Goal: Task Accomplishment & Management: Manage account settings

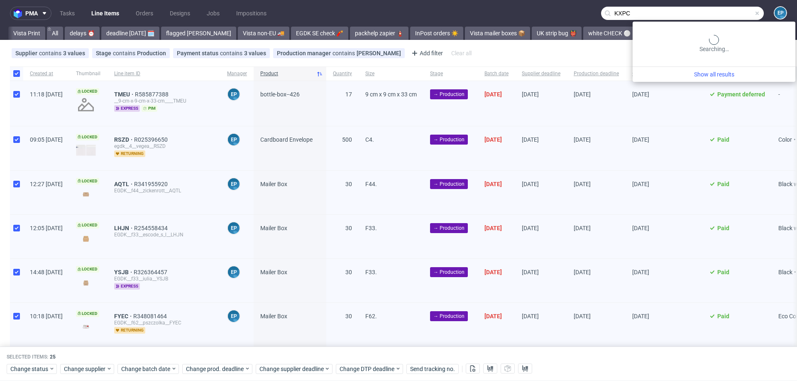
scroll to position [0, 580]
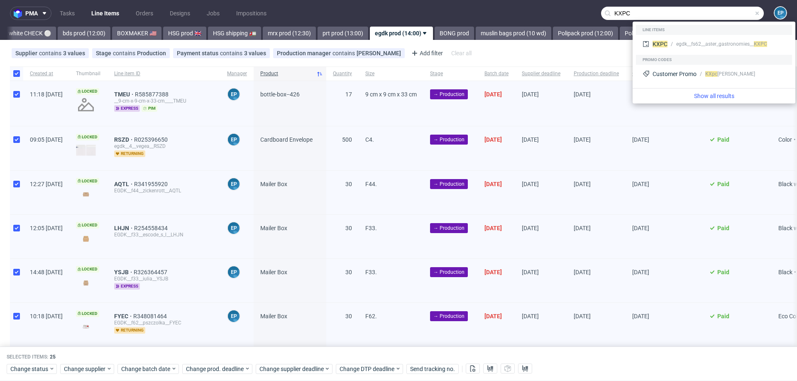
type input "KXPC"
click at [670, 54] on div "KXPC egdk__fs62__aster_gastronomies__ KXPC" at bounding box center [714, 45] width 156 height 20
click at [666, 46] on span "KXPC" at bounding box center [660, 44] width 15 height 7
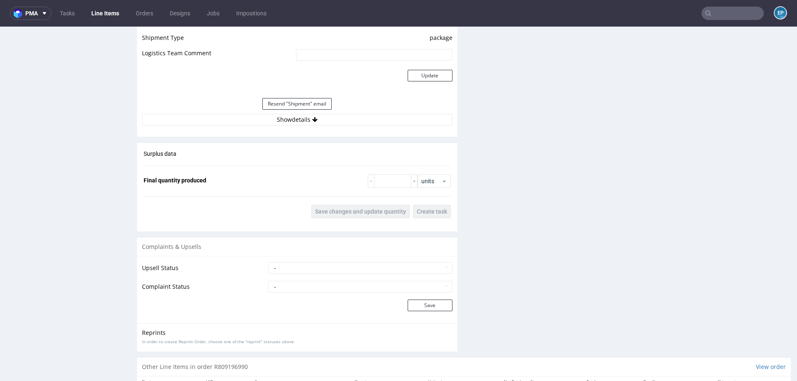
scroll to position [757, 0]
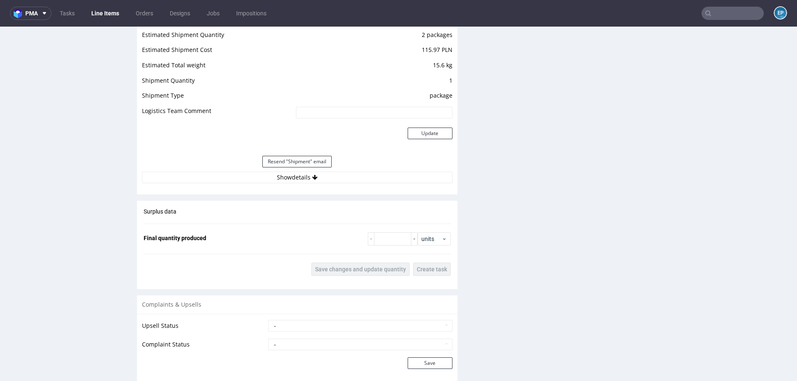
click at [111, 12] on link "Line Items" at bounding box center [105, 13] width 38 height 13
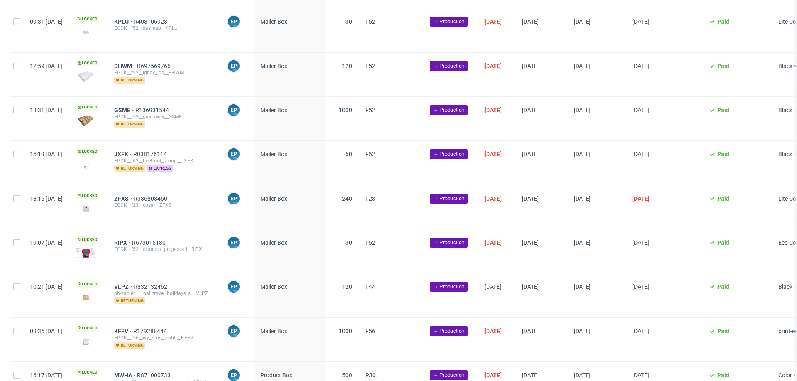
scroll to position [712, 0]
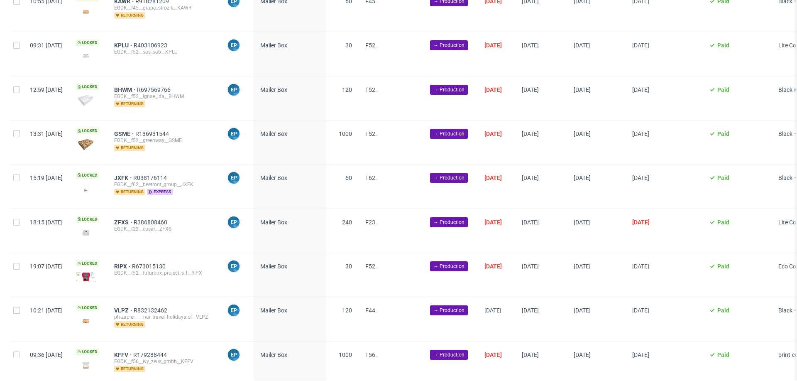
click at [14, 310] on div at bounding box center [16, 319] width 13 height 44
checkbox input "true"
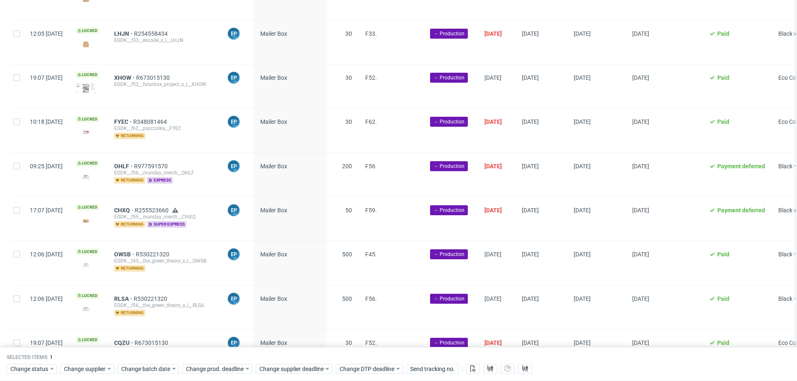
scroll to position [0, 0]
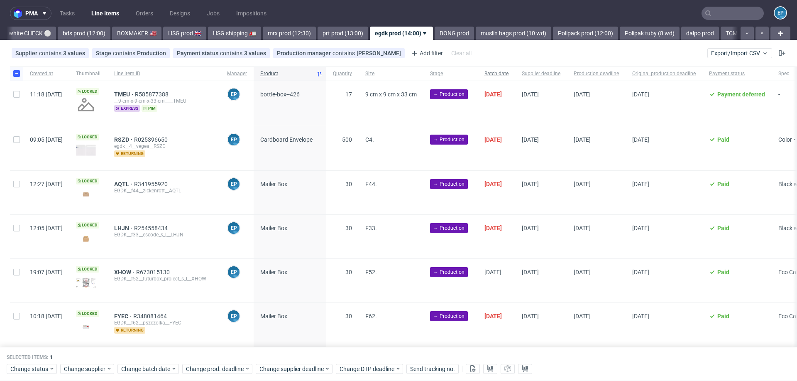
click at [509, 70] on span "Batch date" at bounding box center [497, 73] width 24 height 7
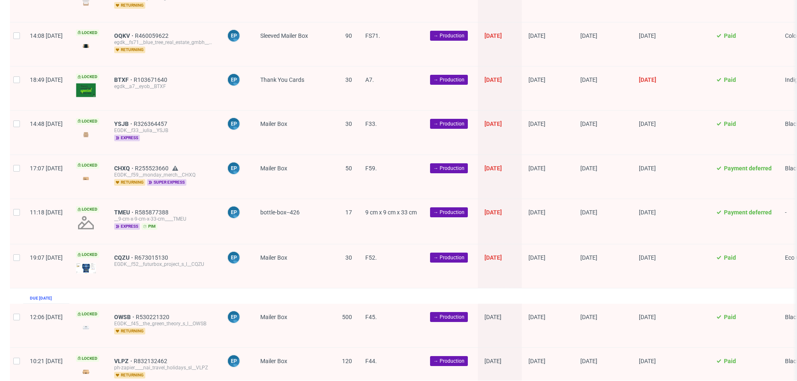
scroll to position [1069, 0]
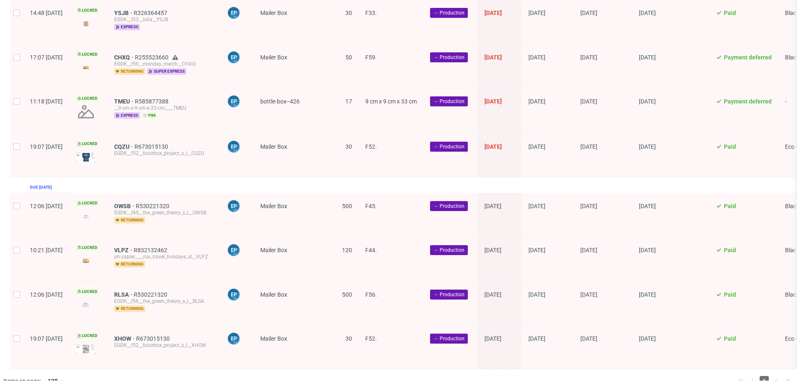
click at [14, 196] on div at bounding box center [16, 215] width 13 height 44
checkbox input "true"
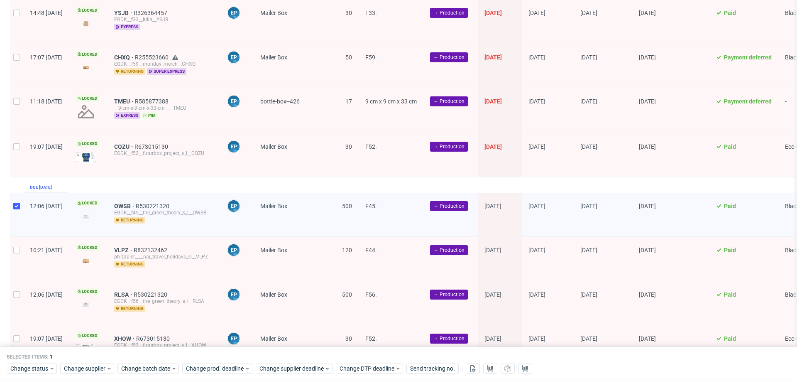
click at [17, 245] on div at bounding box center [16, 259] width 13 height 44
checkbox input "true"
click at [17, 281] on div at bounding box center [16, 303] width 13 height 44
checkbox input "true"
click at [13, 335] on div at bounding box center [16, 347] width 13 height 44
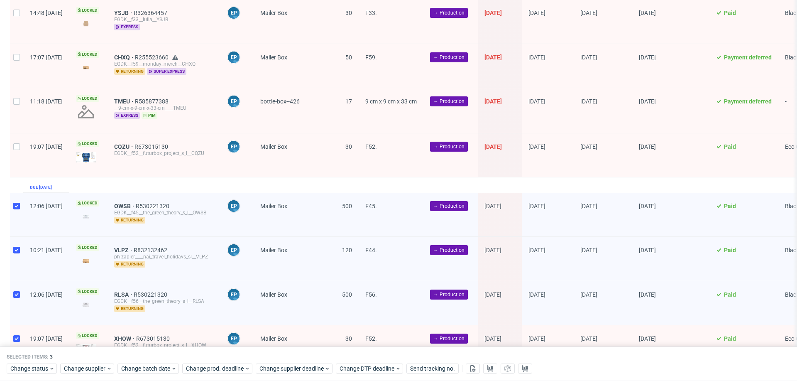
checkbox input "true"
click at [157, 368] on span "Change batch date" at bounding box center [146, 369] width 50 height 8
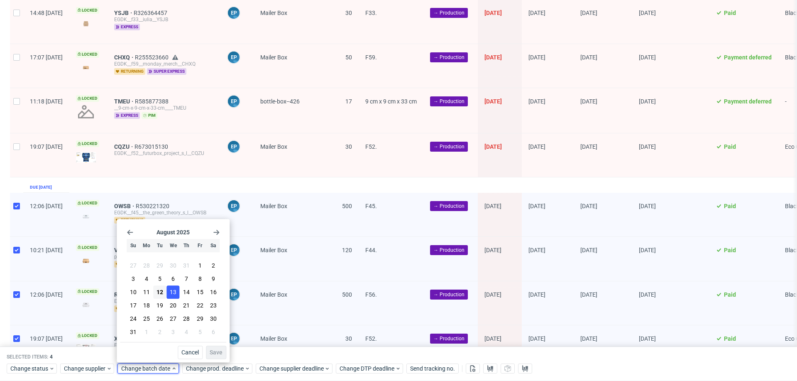
click at [171, 292] on span "13" at bounding box center [173, 292] width 7 height 8
click at [163, 293] on span "12" at bounding box center [160, 292] width 7 height 8
click at [220, 351] on span "Save" at bounding box center [216, 352] width 13 height 6
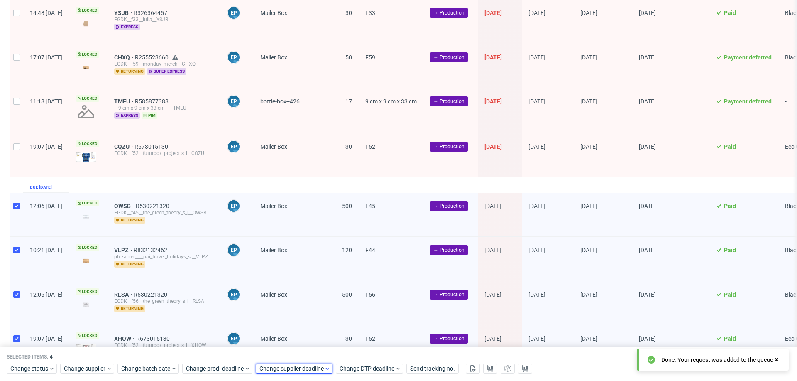
click at [298, 368] on span "Change supplier deadline" at bounding box center [292, 369] width 65 height 8
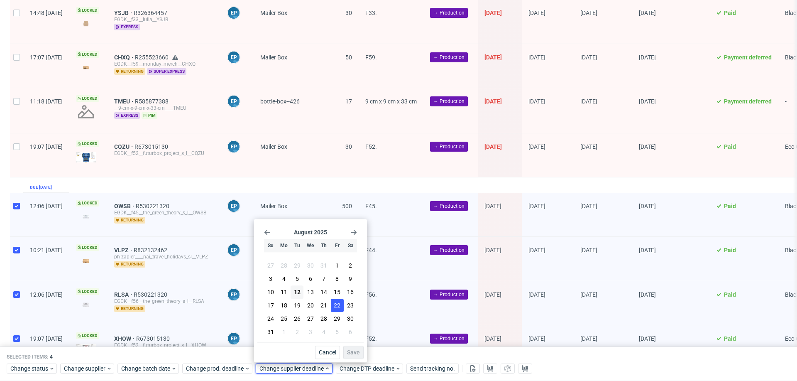
click at [340, 299] on button "22" at bounding box center [337, 305] width 13 height 13
click at [355, 348] on button "Save" at bounding box center [353, 352] width 20 height 13
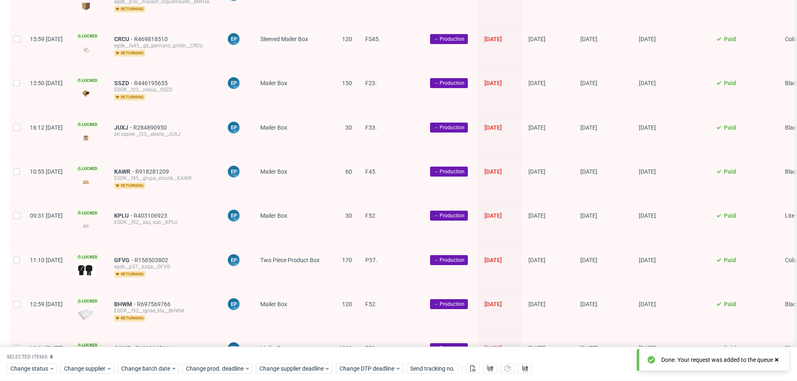
scroll to position [0, 0]
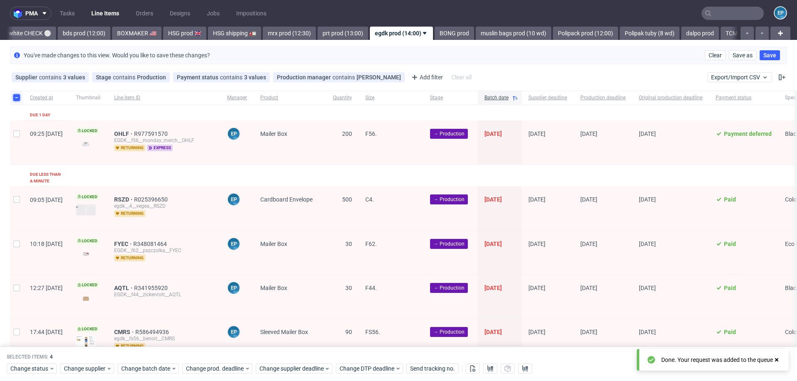
click at [17, 97] on input "checkbox" at bounding box center [16, 97] width 7 height 7
checkbox input "false"
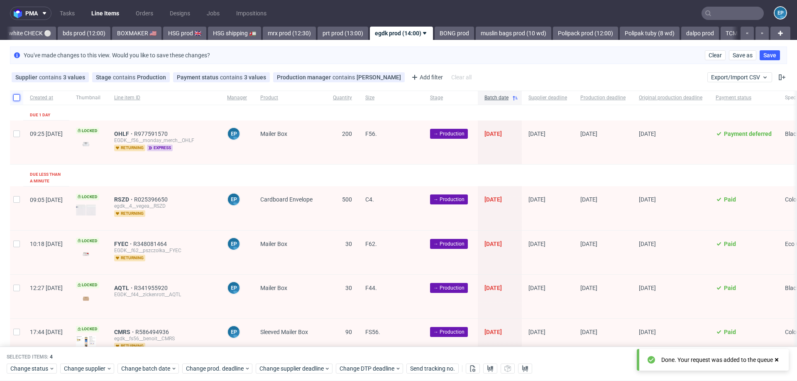
checkbox input "false"
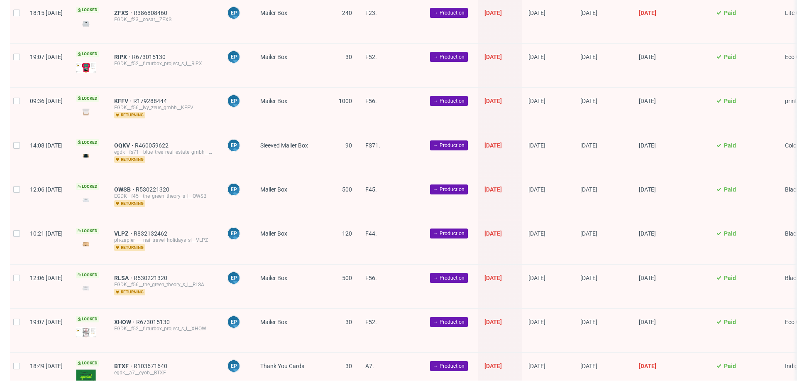
scroll to position [1054, 0]
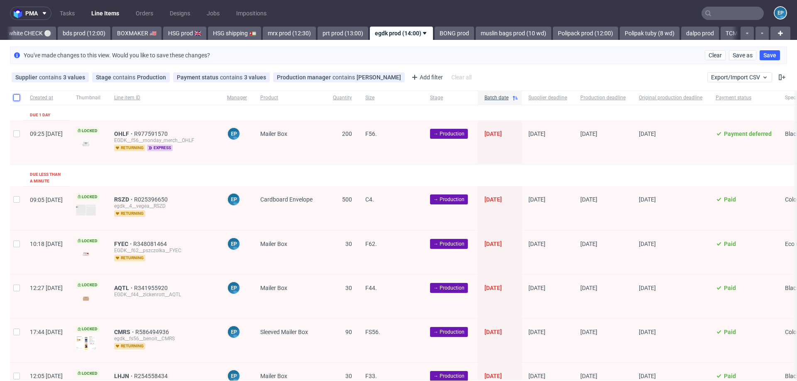
click at [18, 94] on input "checkbox" at bounding box center [16, 97] width 7 height 7
checkbox input "true"
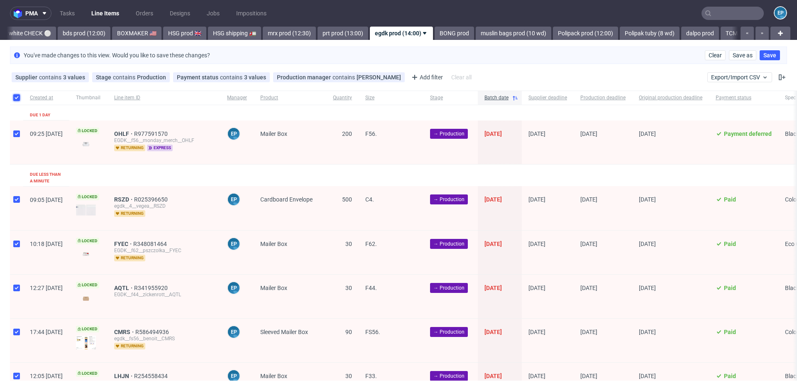
checkbox input "true"
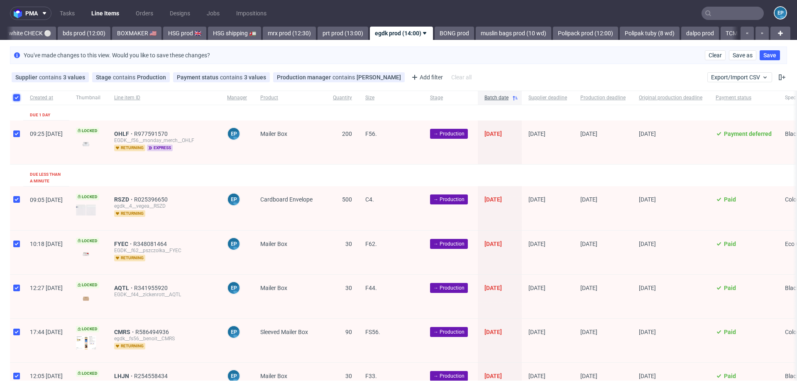
checkbox input "true"
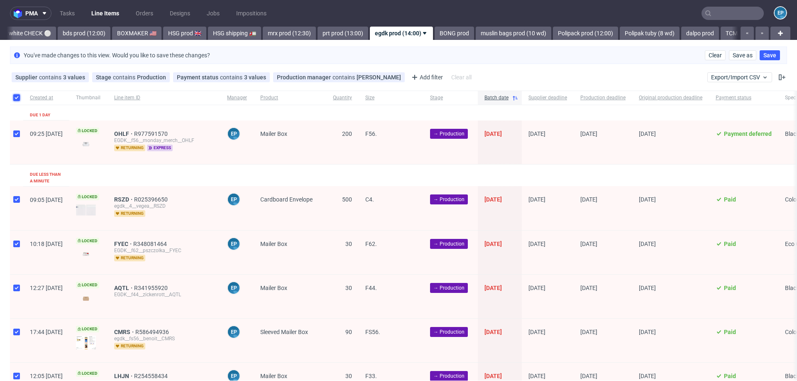
checkbox input "true"
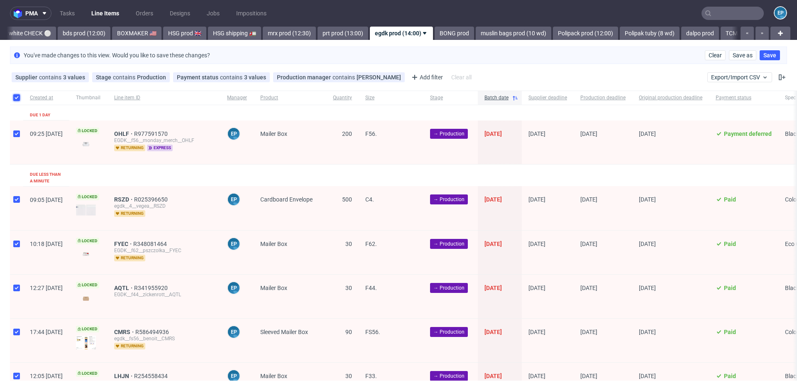
checkbox input "true"
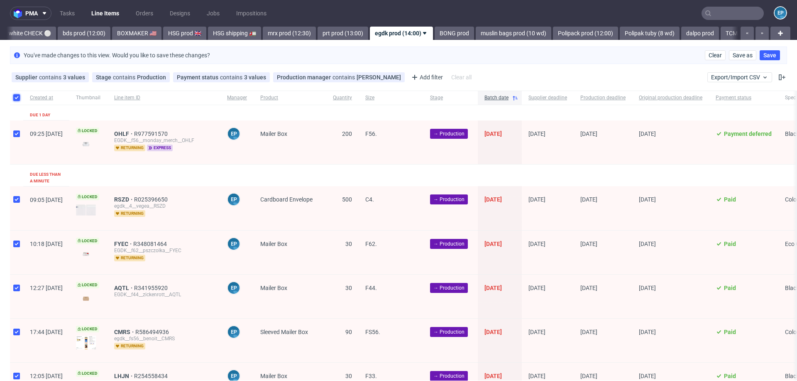
checkbox input "true"
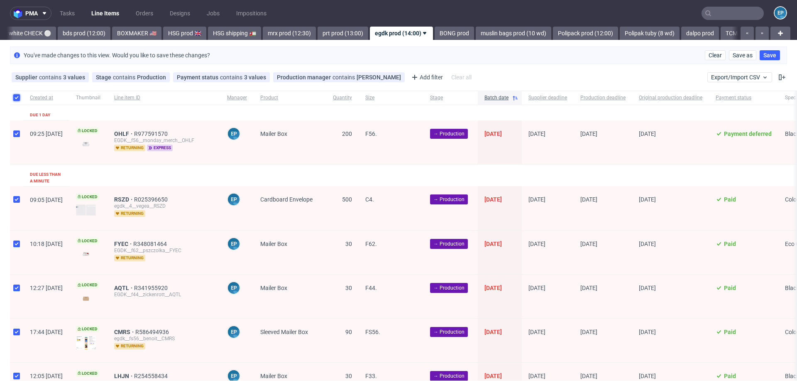
checkbox input "true"
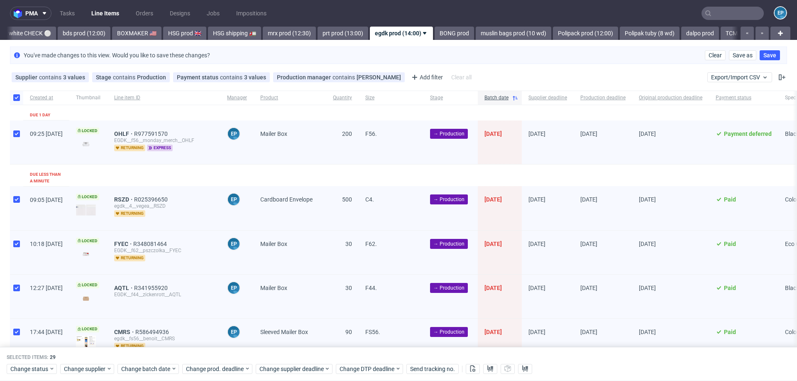
click at [470, 363] on div "Change status Change supplier Change batch date Change prod. deadline Change su…" at bounding box center [399, 368] width 784 height 12
click at [472, 366] on use at bounding box center [473, 368] width 5 height 7
click at [485, 368] on button at bounding box center [490, 369] width 14 height 10
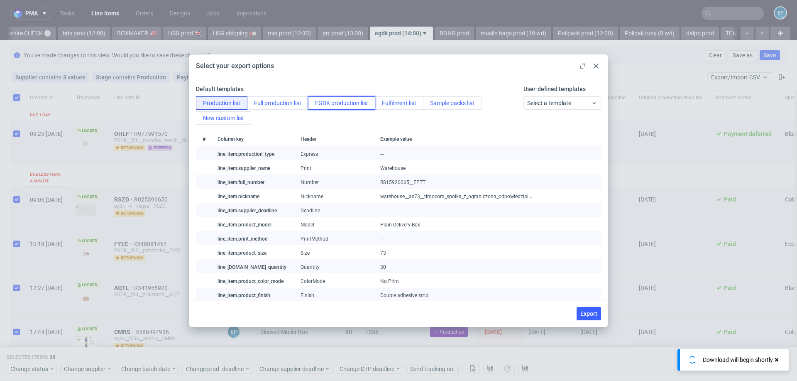
click at [344, 102] on button "EGDK production list" at bounding box center [341, 102] width 67 height 13
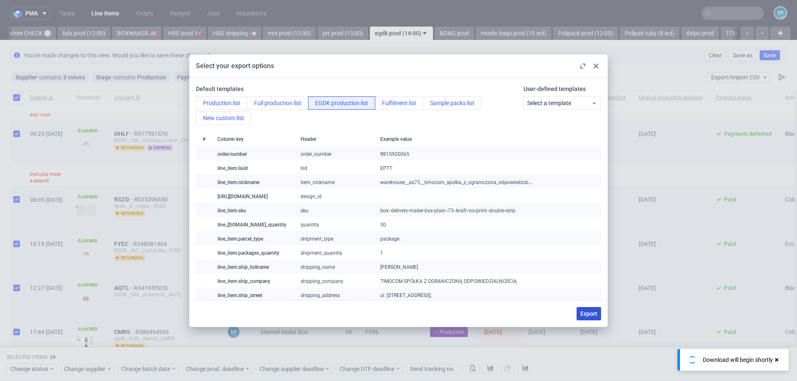
click at [582, 311] on span "Export" at bounding box center [589, 314] width 17 height 6
checkbox input "false"
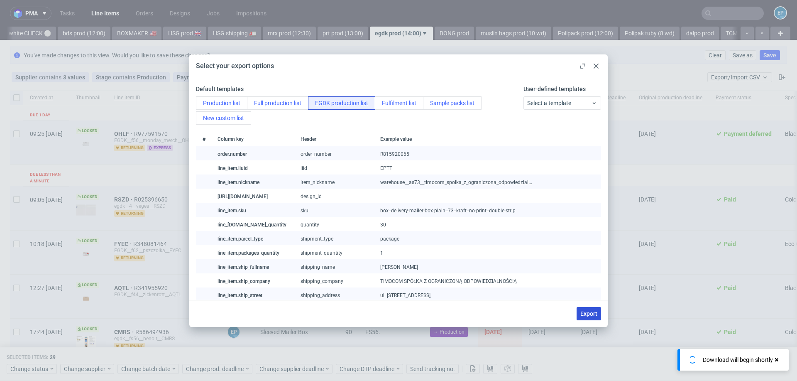
checkbox input "false"
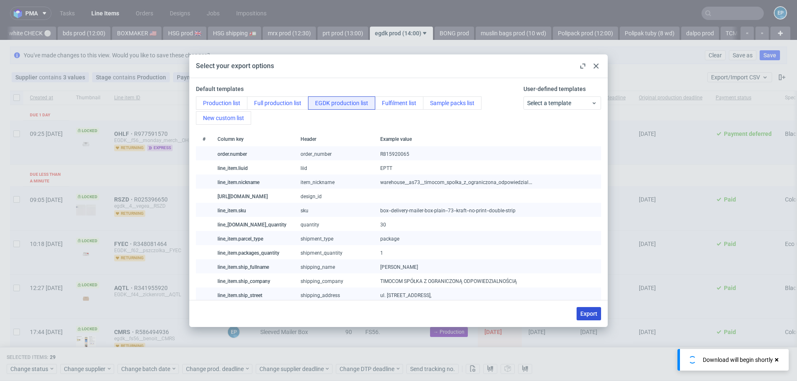
checkbox input "false"
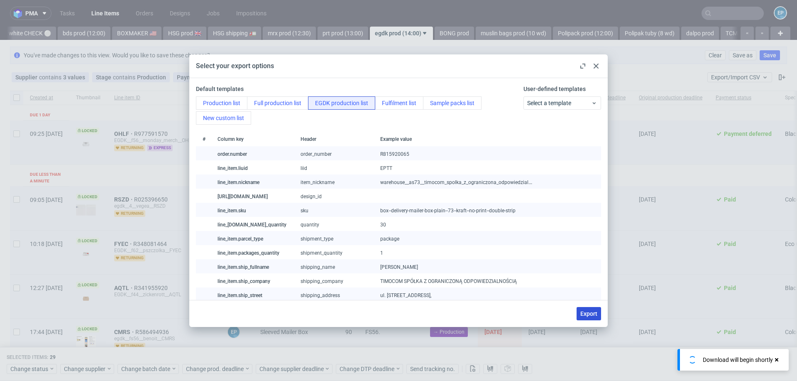
checkbox input "false"
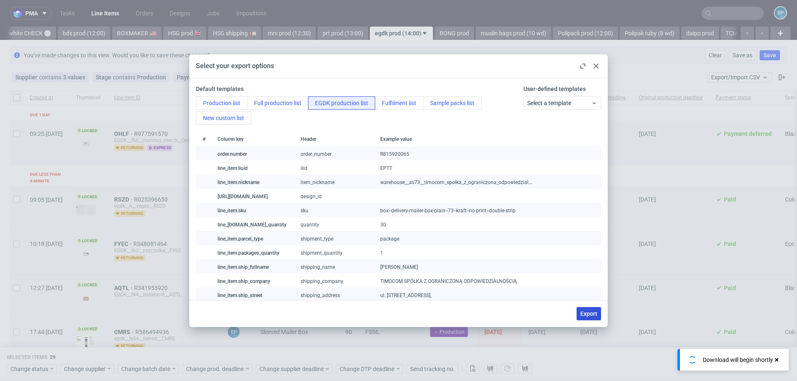
checkbox input "false"
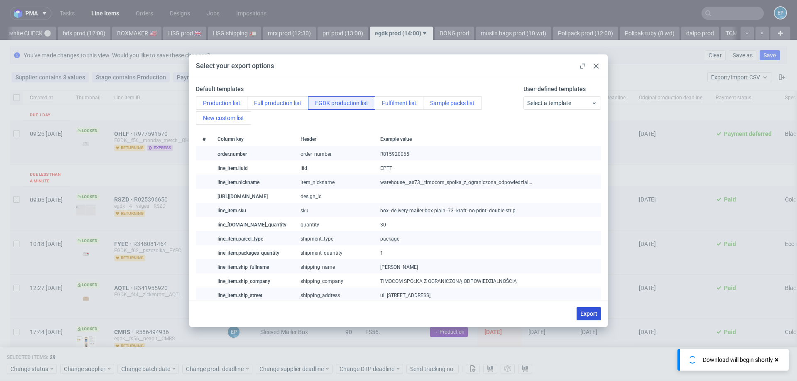
checkbox input "false"
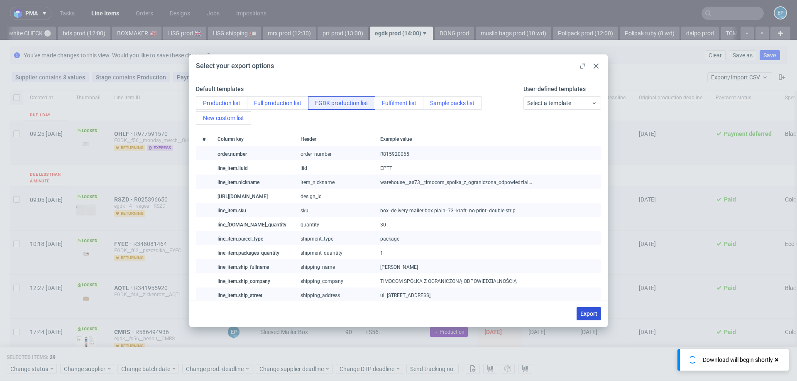
checkbox input "false"
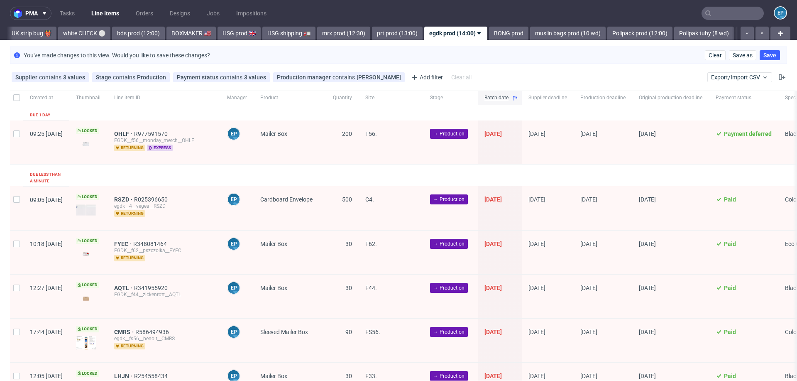
scroll to position [0, 580]
click at [19, 99] on input "checkbox" at bounding box center [16, 97] width 7 height 7
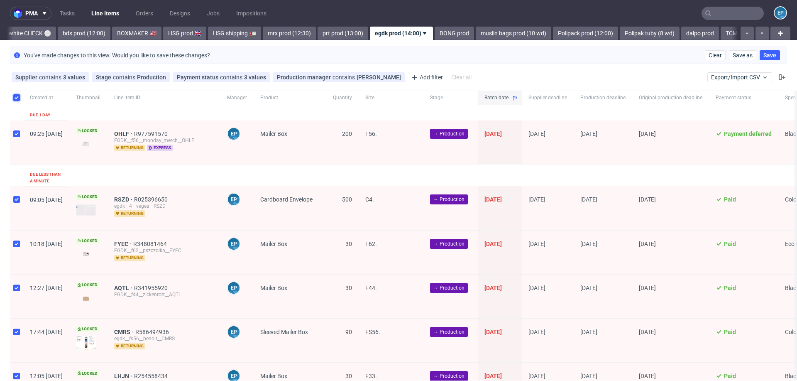
checkbox input "true"
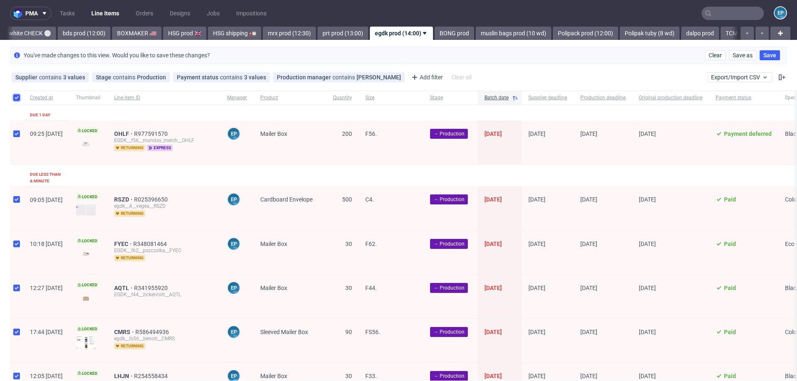
checkbox input "true"
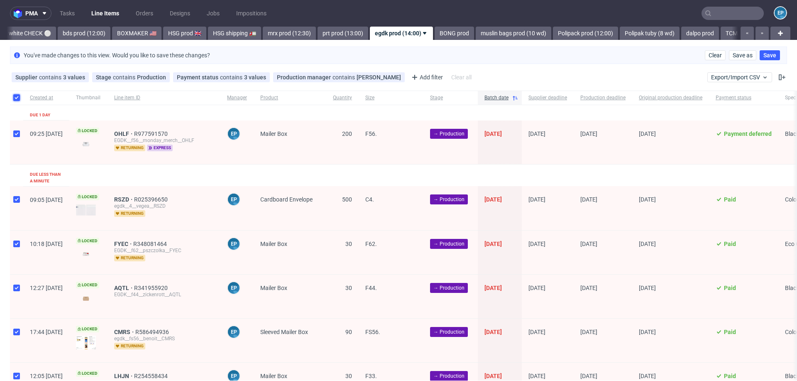
checkbox input "true"
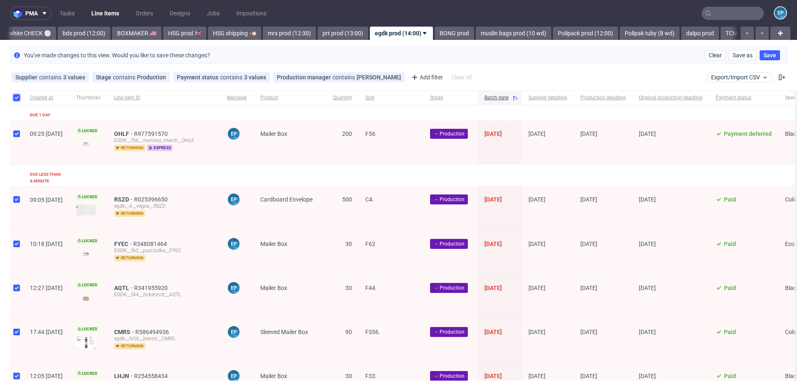
checkbox input "true"
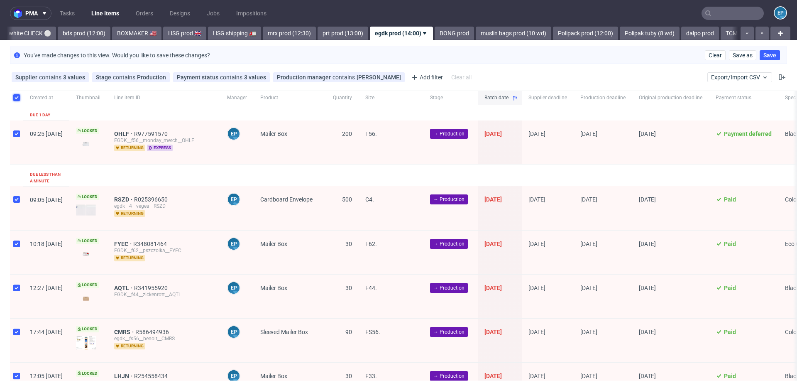
checkbox input "true"
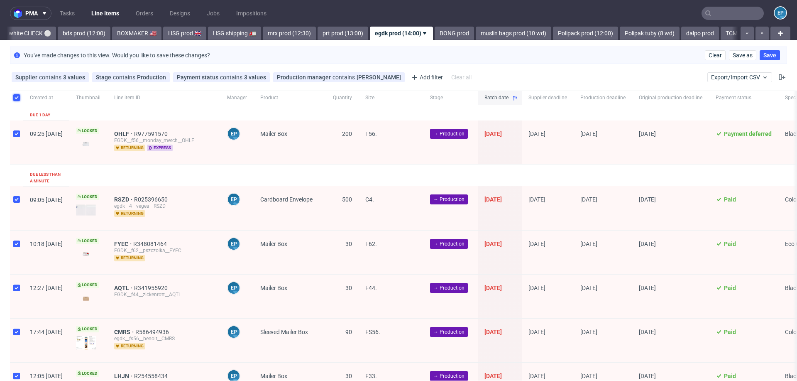
checkbox input "true"
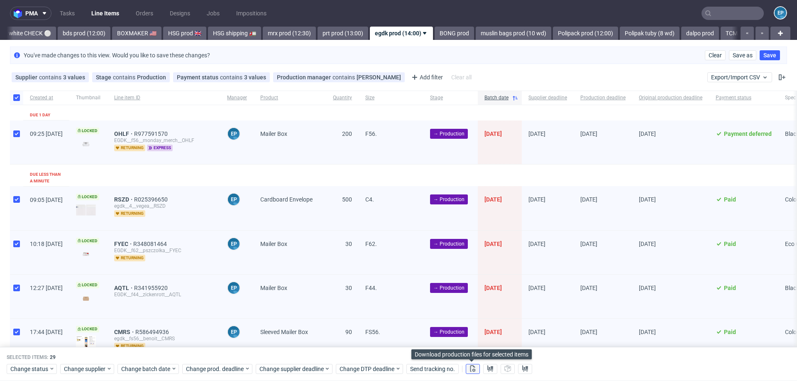
click at [474, 370] on use at bounding box center [473, 368] width 5 height 7
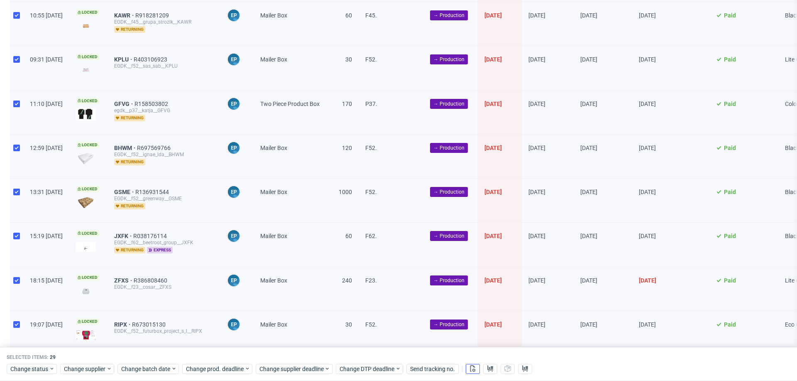
scroll to position [833, 0]
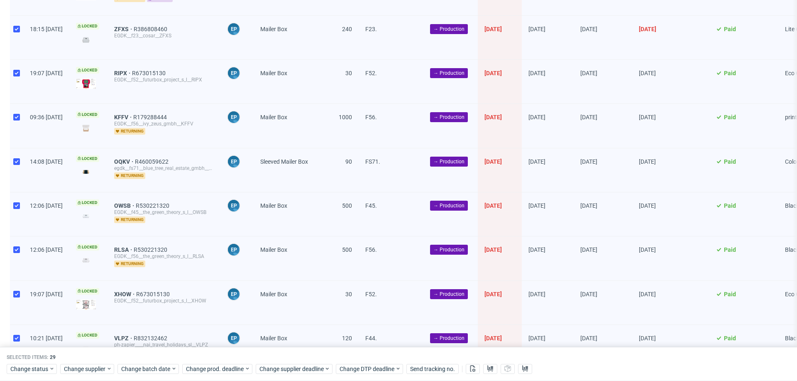
click at [26, 375] on div "Selected items: 29 Change status Change supplier Change batch date Change prod.…" at bounding box center [398, 364] width 797 height 34
click at [32, 370] on span "Change status" at bounding box center [29, 369] width 39 height 8
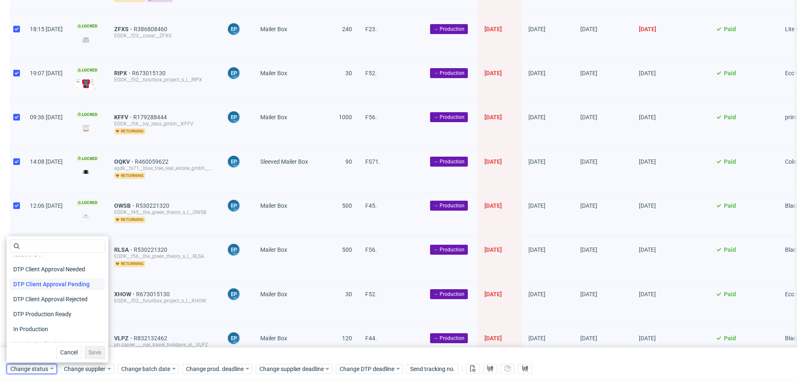
scroll to position [56, 0]
click at [27, 325] on span "In Production" at bounding box center [31, 327] width 42 height 12
click at [89, 349] on span "Save" at bounding box center [94, 352] width 13 height 6
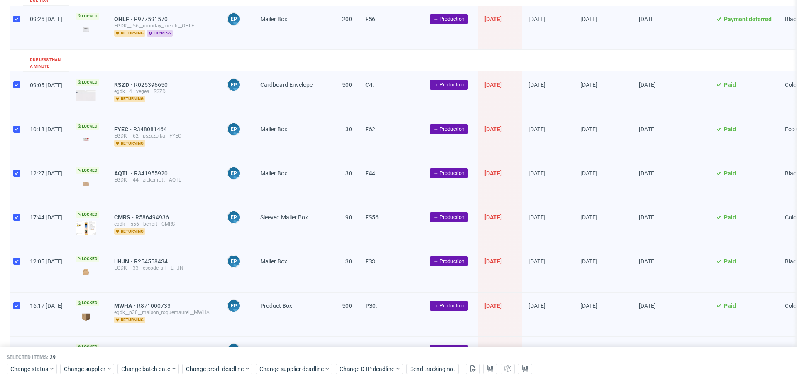
scroll to position [0, 0]
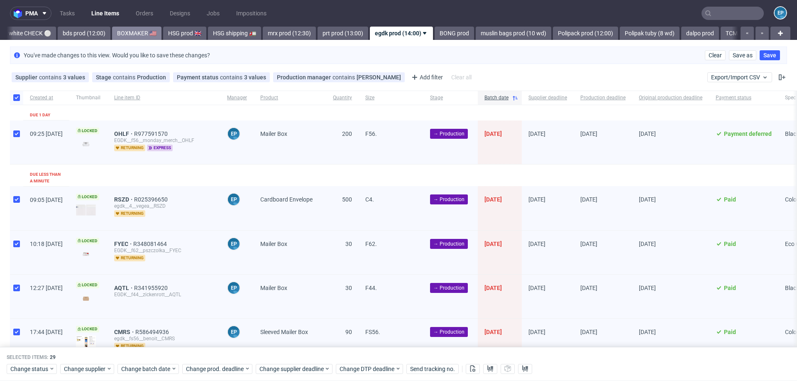
click at [114, 29] on link "BOXMAKER 🇺🇸" at bounding box center [136, 33] width 49 height 13
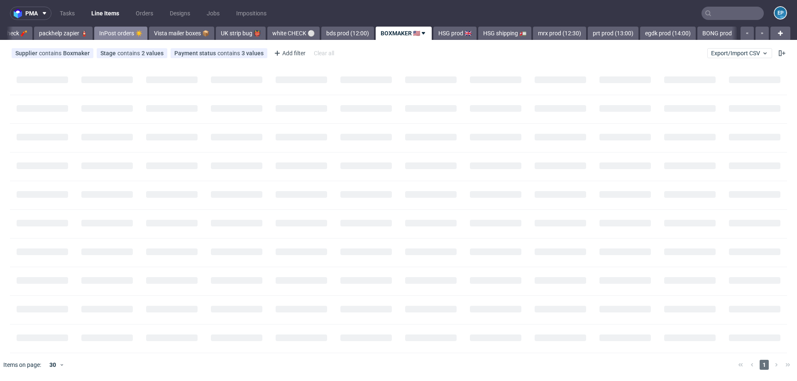
click at [101, 30] on link "InPost orders ☀️" at bounding box center [120, 33] width 53 height 13
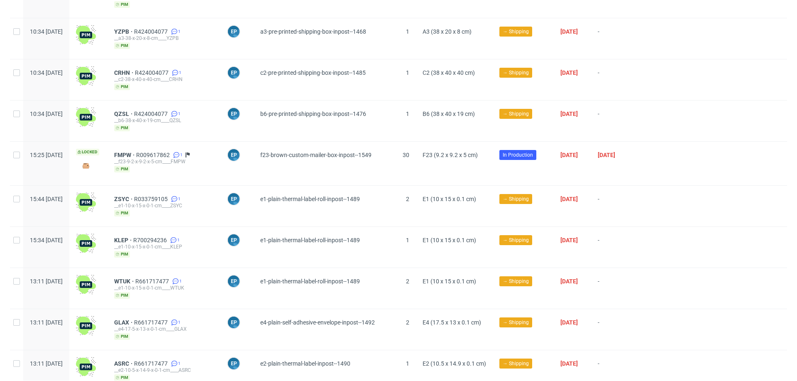
scroll to position [214, 0]
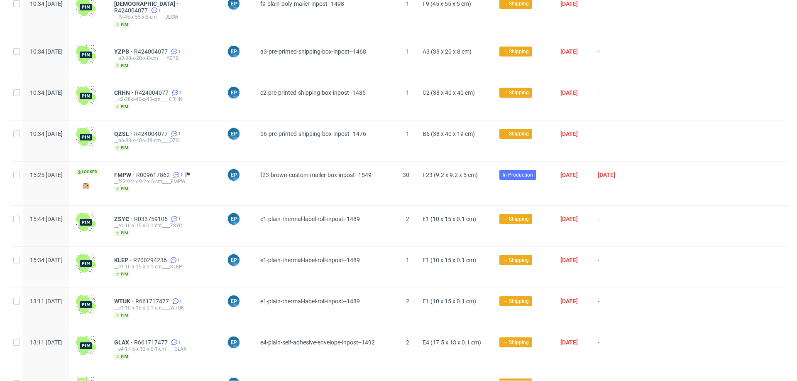
click at [517, 171] on span "In Production" at bounding box center [518, 174] width 30 height 7
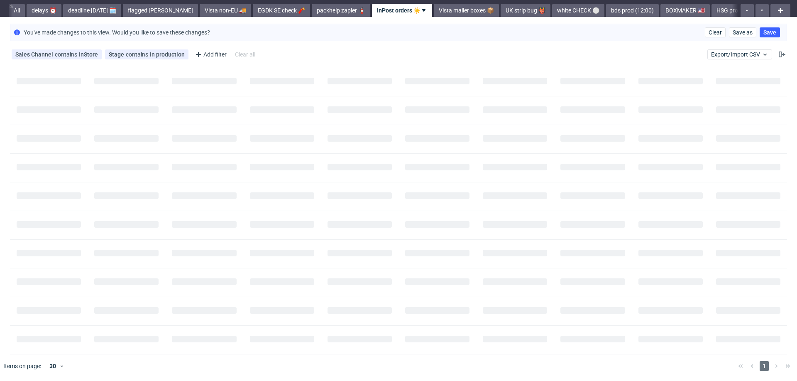
scroll to position [0, 0]
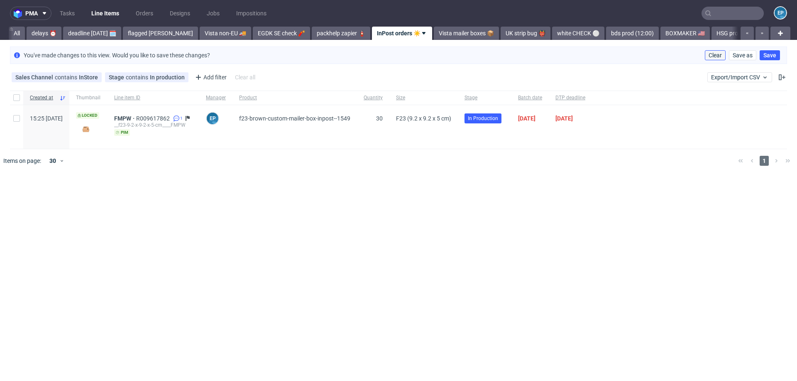
click at [721, 51] on button "Clear" at bounding box center [715, 55] width 21 height 10
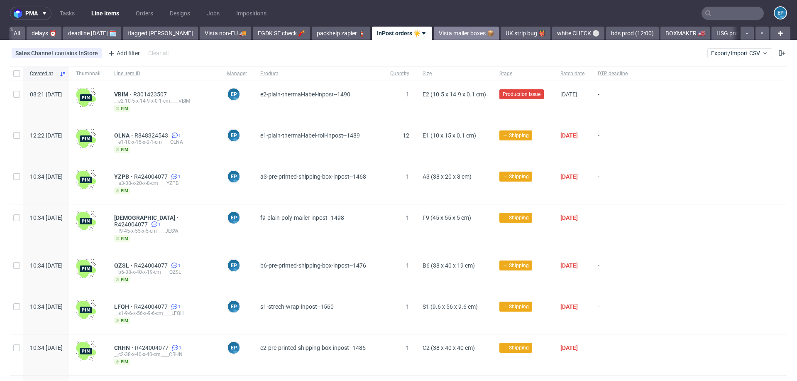
click at [434, 28] on link "Vista mailer boxes 📦" at bounding box center [466, 33] width 65 height 13
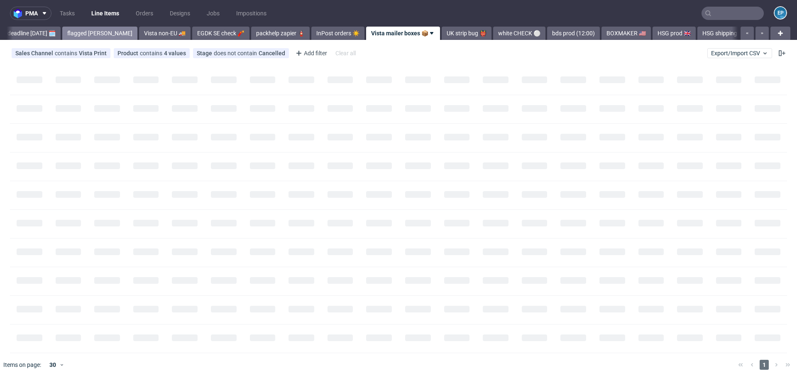
click at [71, 32] on link "flagged [PERSON_NAME]" at bounding box center [99, 33] width 75 height 13
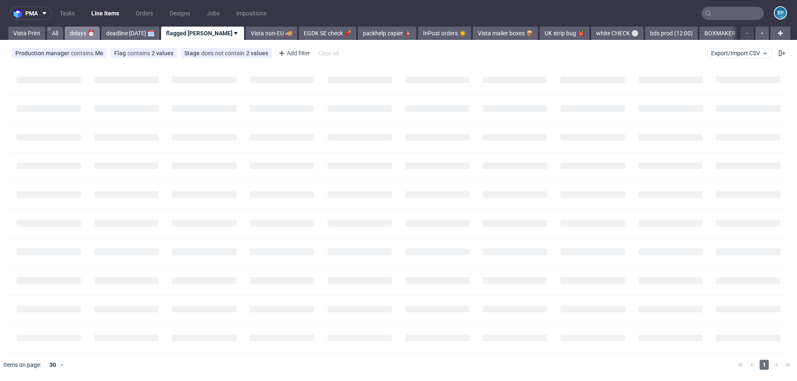
click at [71, 34] on link "delays ⏰" at bounding box center [82, 33] width 35 height 13
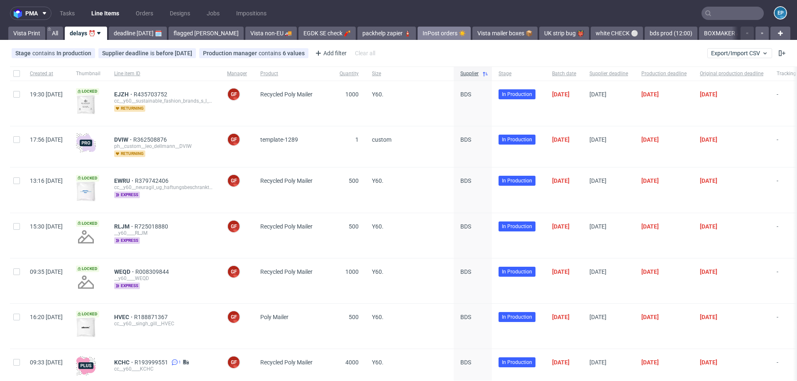
click at [420, 29] on link "InPost orders ☀️" at bounding box center [444, 33] width 53 height 13
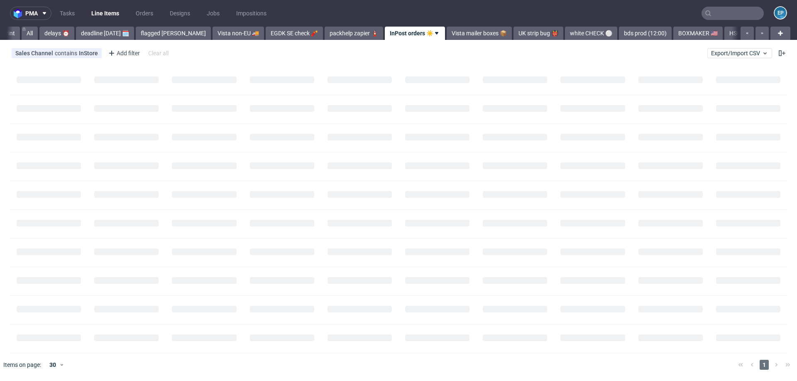
scroll to position [0, 38]
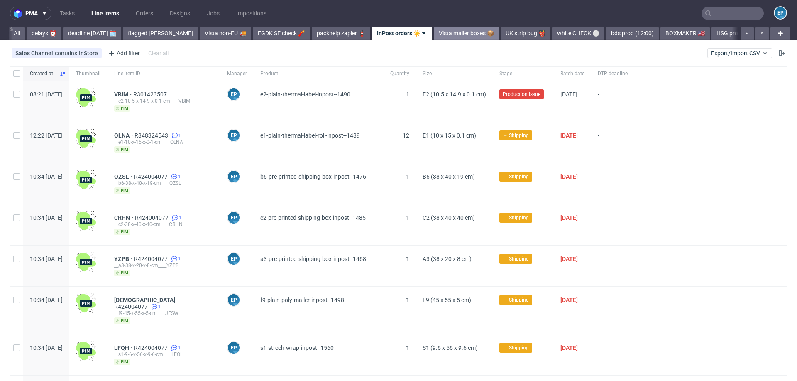
click at [434, 33] on link "Vista mailer boxes 📦" at bounding box center [466, 33] width 65 height 13
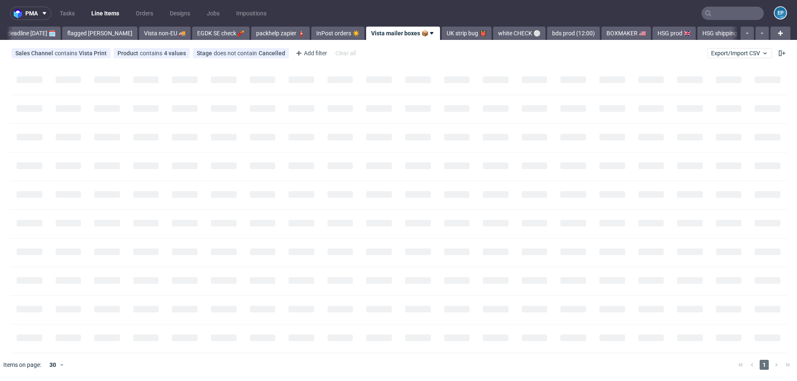
click at [442, 33] on link "UK strip bug 👹" at bounding box center [467, 33] width 50 height 13
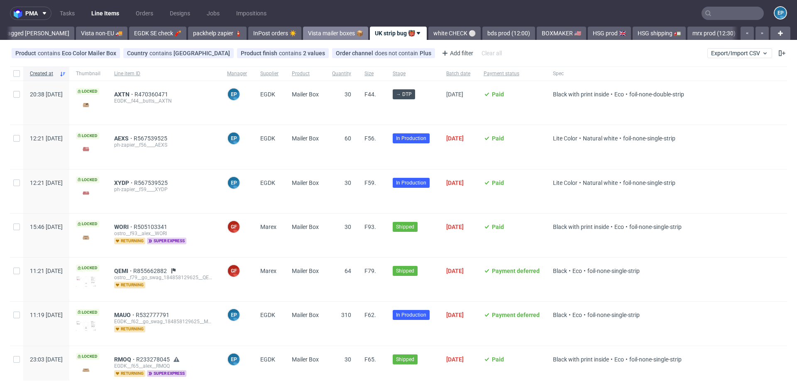
click at [429, 33] on link "white CHECK ⚪️" at bounding box center [455, 33] width 52 height 13
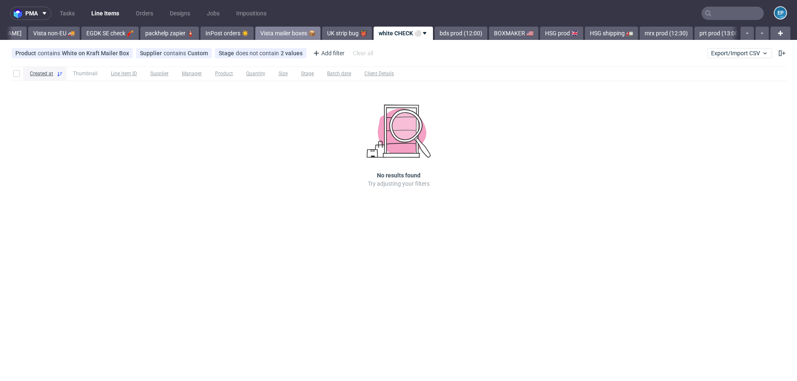
click at [435, 33] on link "bds prod (12:00)" at bounding box center [461, 33] width 53 height 13
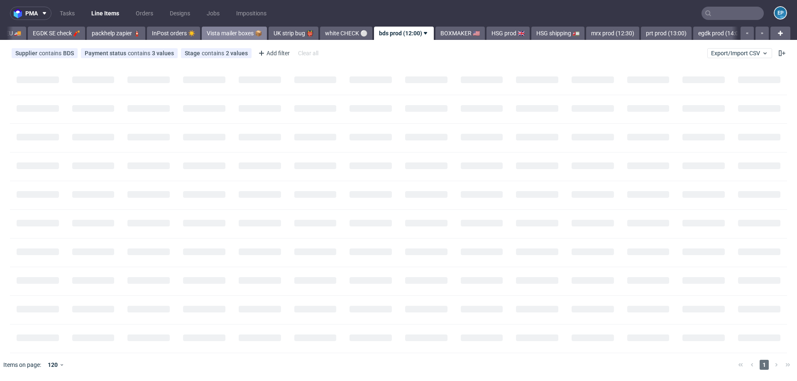
scroll to position [0, 264]
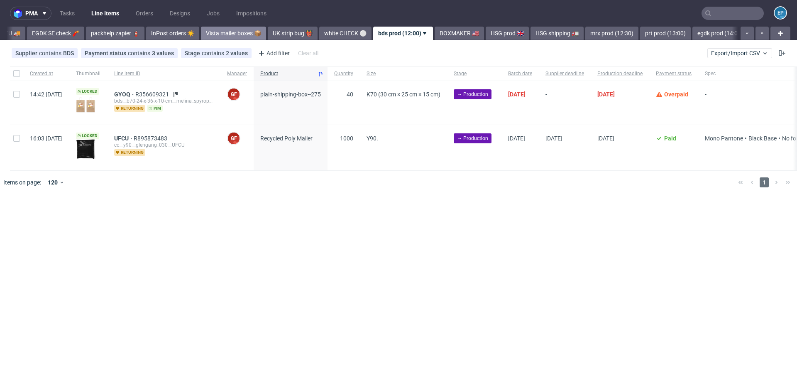
click at [435, 33] on link "BOXMAKER 🇺🇸" at bounding box center [459, 33] width 49 height 13
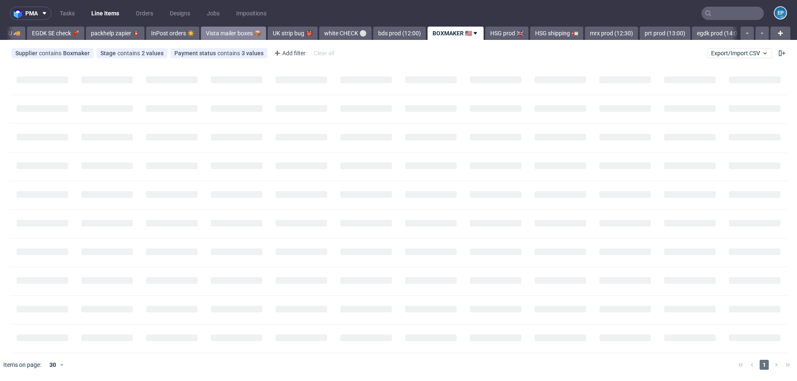
scroll to position [0, 316]
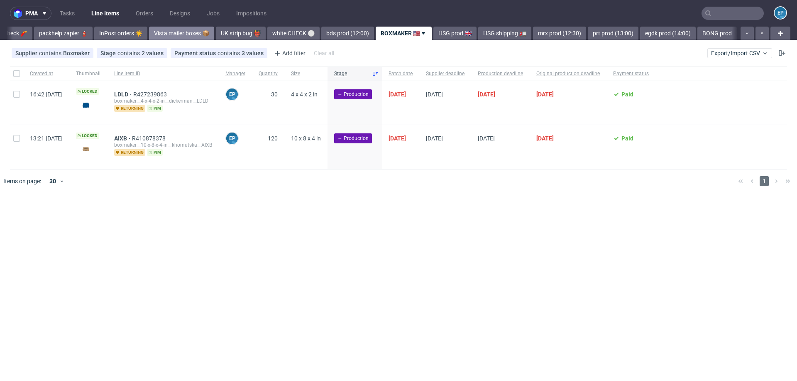
click at [434, 33] on link "HSG prod 🇬🇧" at bounding box center [455, 33] width 43 height 13
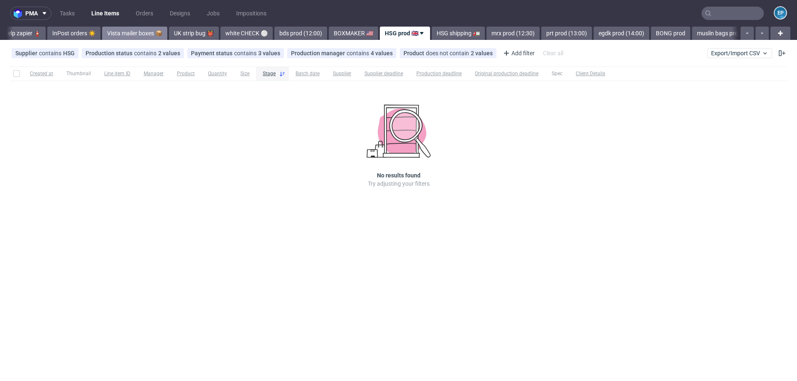
click at [432, 33] on link "HSG shipping 🚛" at bounding box center [458, 33] width 53 height 13
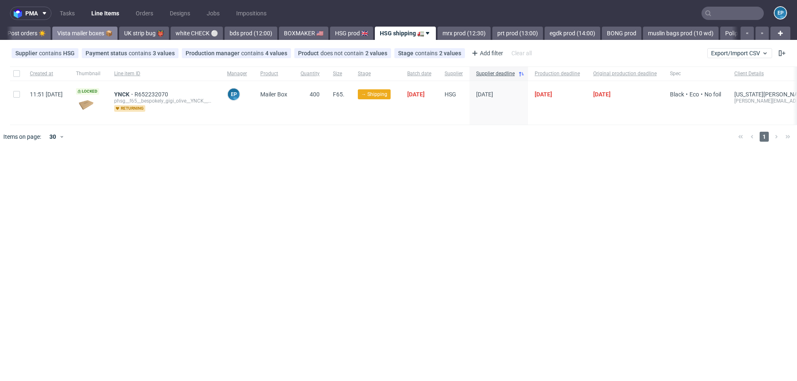
click at [438, 33] on link "mrx prod (12:30)" at bounding box center [464, 33] width 53 height 13
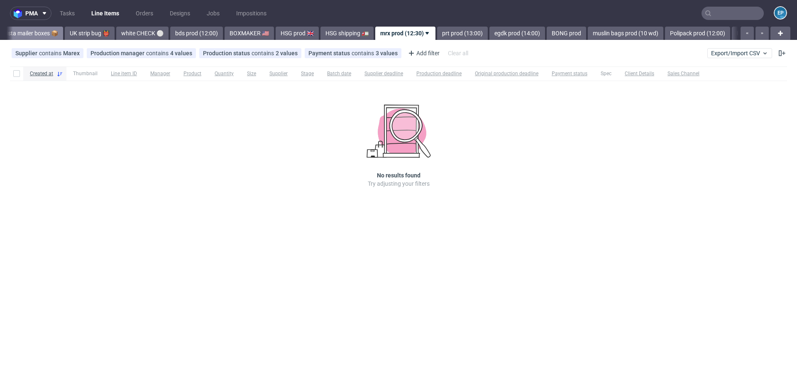
click at [437, 33] on link "prt prod (13:00)" at bounding box center [462, 33] width 51 height 13
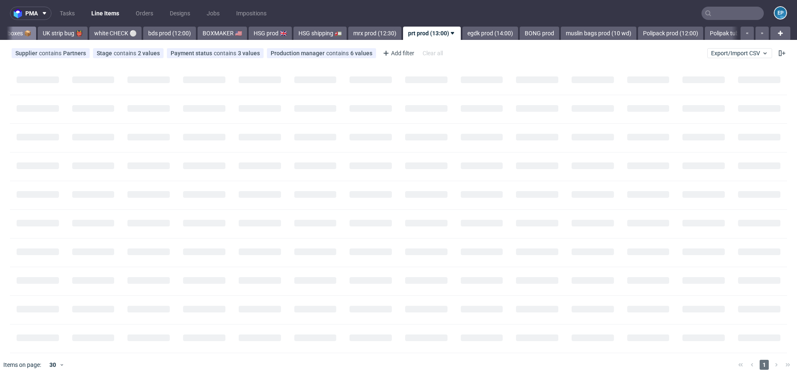
scroll to position [0, 521]
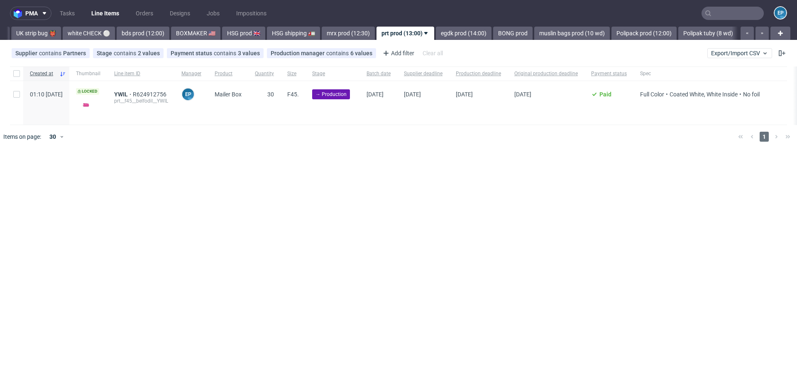
click at [436, 33] on link "egdk prod (14:00)" at bounding box center [464, 33] width 56 height 13
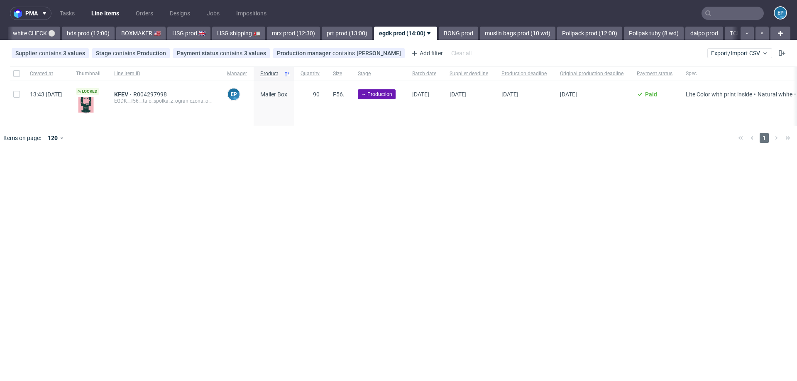
click at [439, 33] on link "BONG prod" at bounding box center [458, 33] width 39 height 13
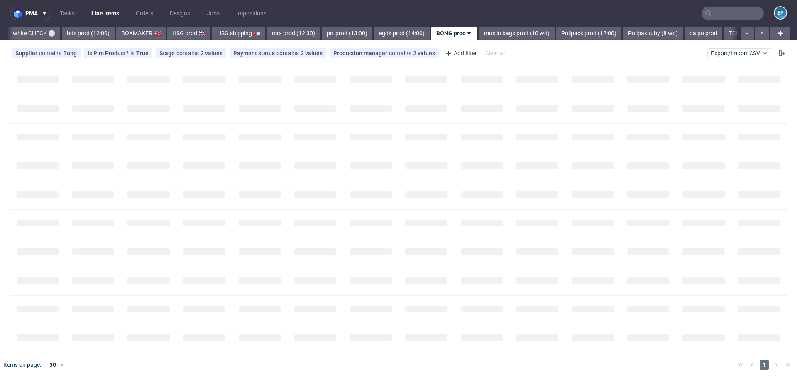
scroll to position [0, 624]
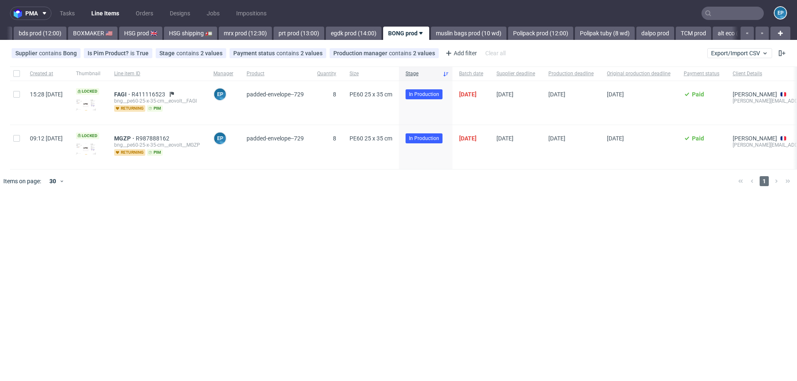
click at [431, 33] on link "muslin bags prod (10 wd)" at bounding box center [469, 33] width 76 height 13
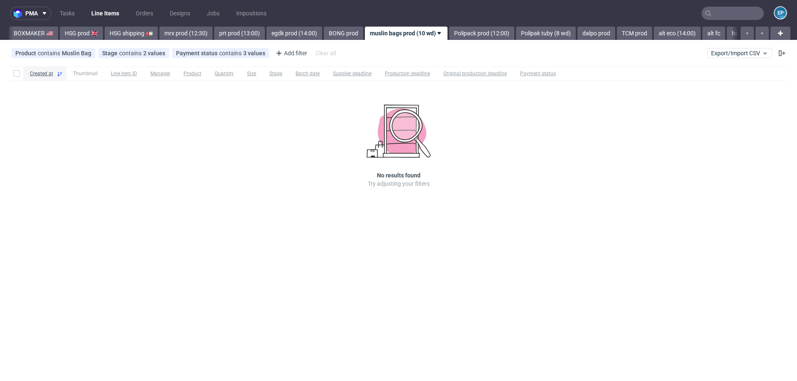
click at [449, 33] on link "Polipack prod (12:00)" at bounding box center [481, 33] width 65 height 13
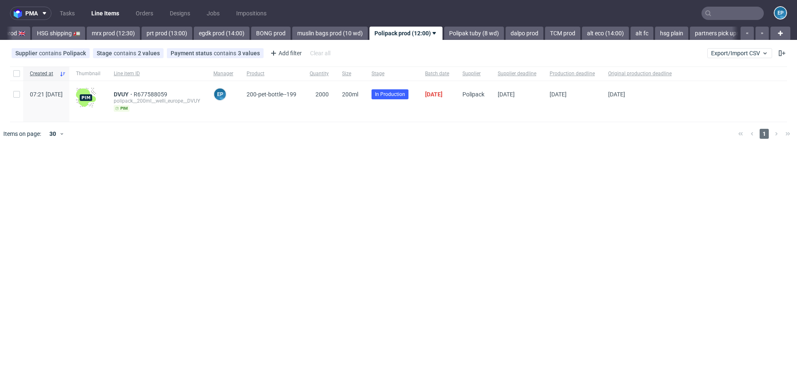
click at [444, 33] on link "Polipak tuby (8 wd)" at bounding box center [474, 33] width 60 height 13
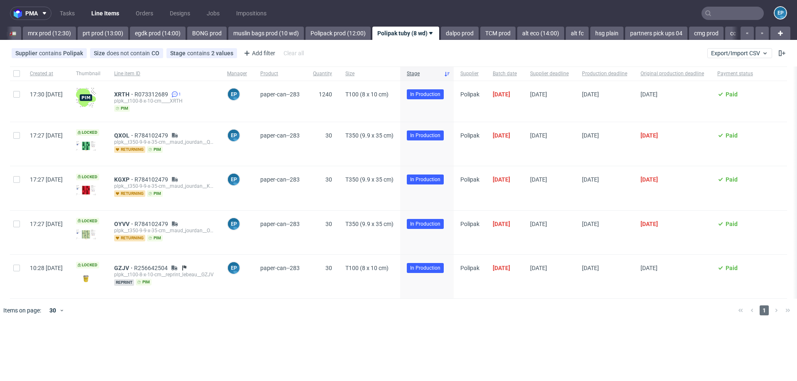
click at [441, 33] on link "dalpo prod" at bounding box center [460, 33] width 38 height 13
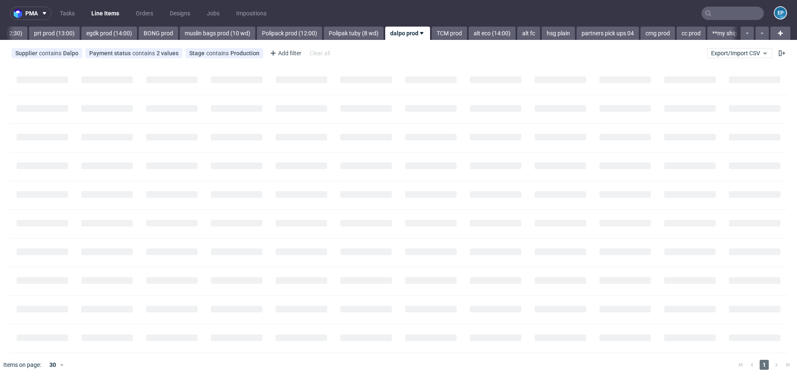
scroll to position [0, 870]
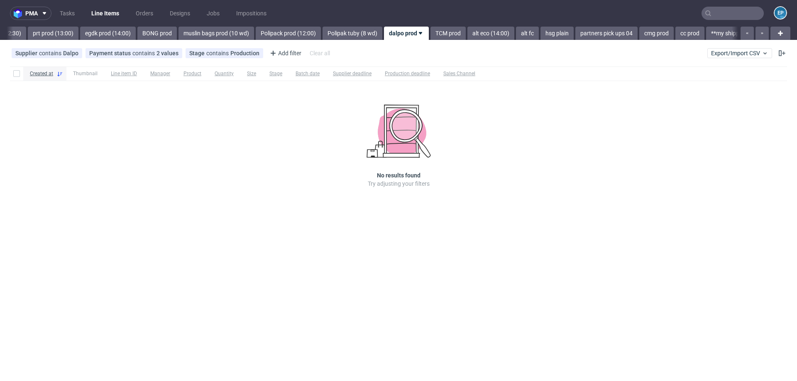
click at [732, 20] on input "text" at bounding box center [733, 13] width 62 height 13
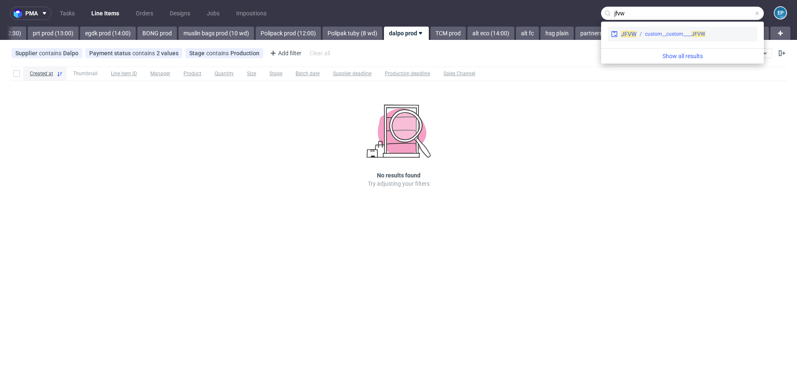
type input "jfvw"
click at [660, 37] on div "custom__custom____ JFVW" at bounding box center [675, 33] width 60 height 7
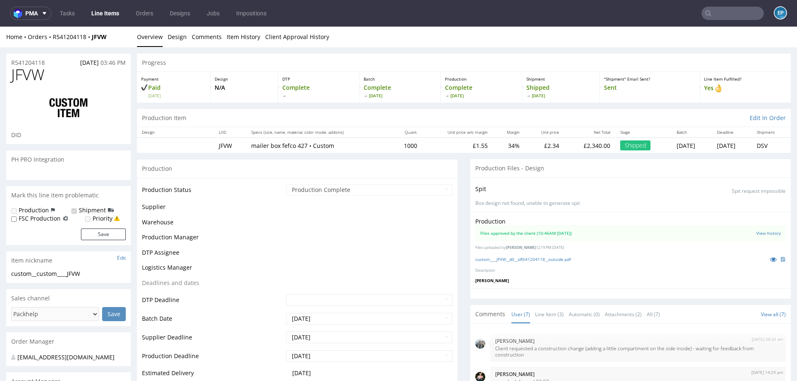
scroll to position [257, 0]
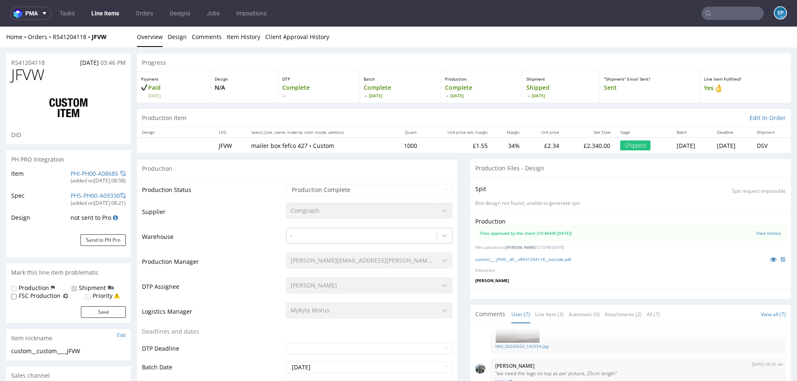
select select "in_progress"
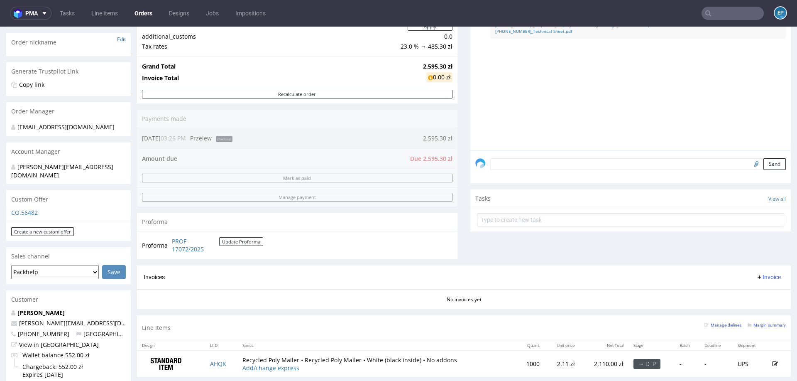
scroll to position [169, 0]
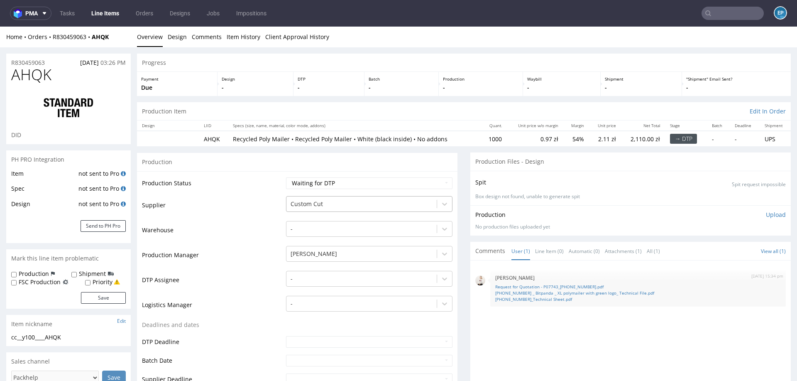
click at [304, 205] on div at bounding box center [362, 204] width 142 height 10
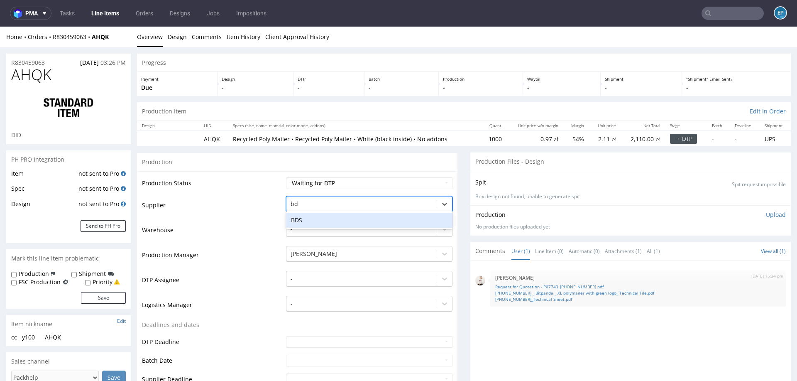
type input "bds"
click at [312, 220] on div "BDS" at bounding box center [369, 220] width 167 height 15
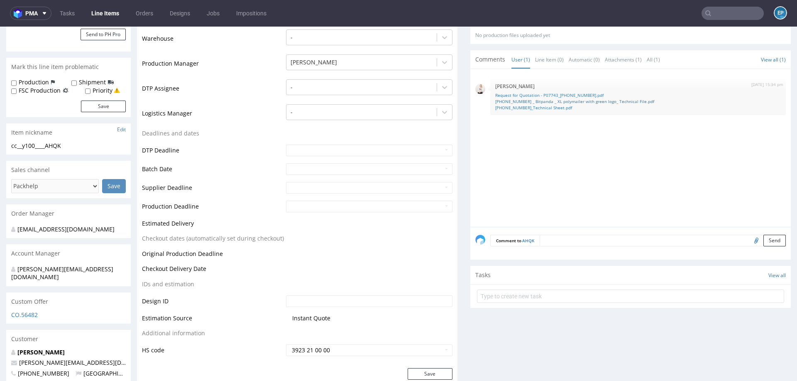
scroll to position [209, 0]
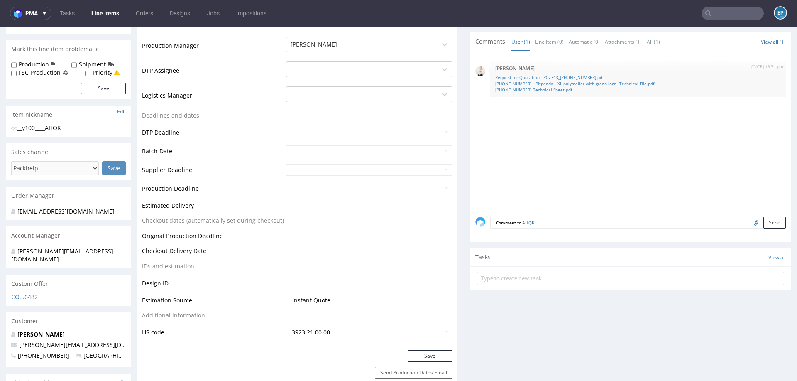
click at [422, 347] on div "Production Status Waiting for Artwork Waiting for Diecut Waiting for Mockup Wai…" at bounding box center [297, 156] width 321 height 388
click at [415, 358] on button "Save" at bounding box center [430, 356] width 45 height 12
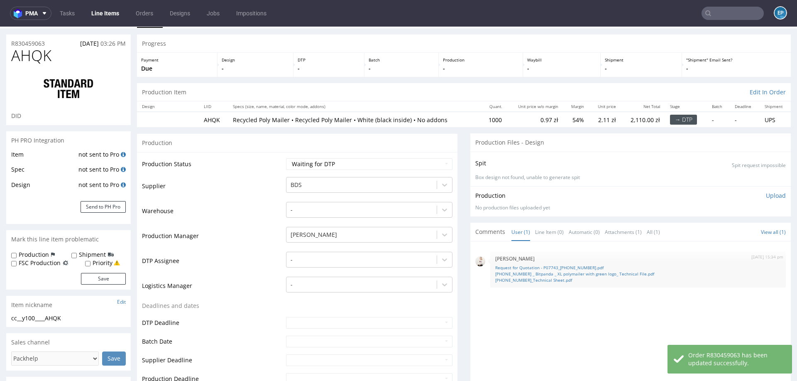
scroll to position [17, 0]
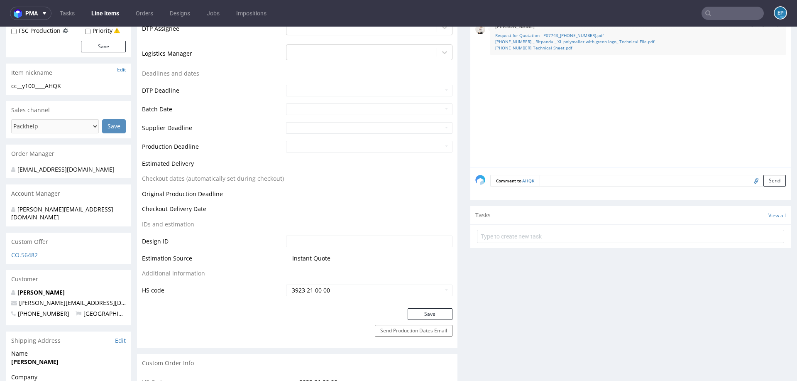
scroll to position [135, 0]
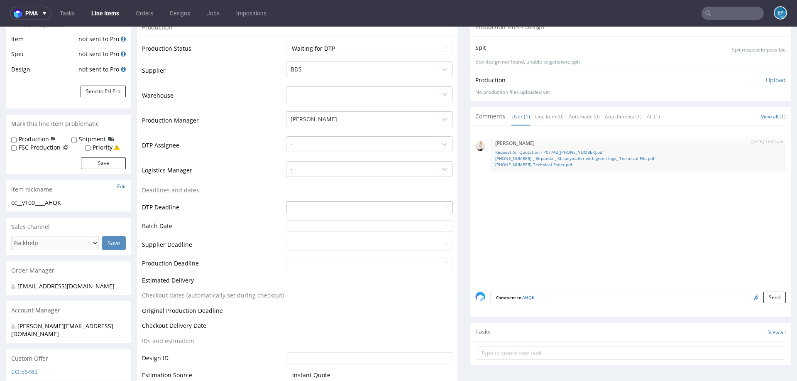
click at [307, 210] on input "text" at bounding box center [369, 207] width 167 height 12
click at [342, 157] on td "14" at bounding box center [342, 157] width 12 height 12
type input "2025-08-14"
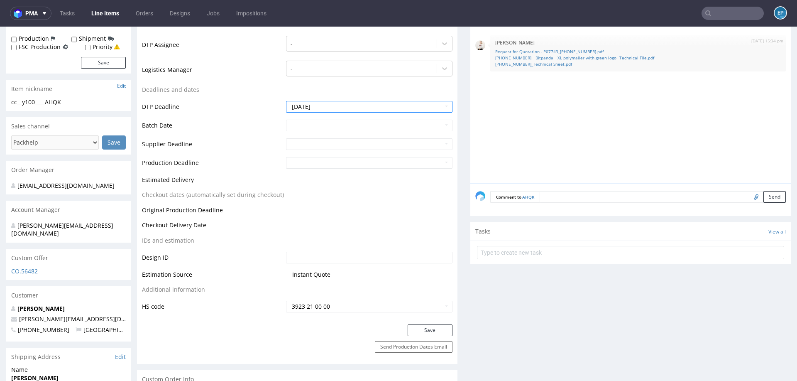
scroll to position [282, 0]
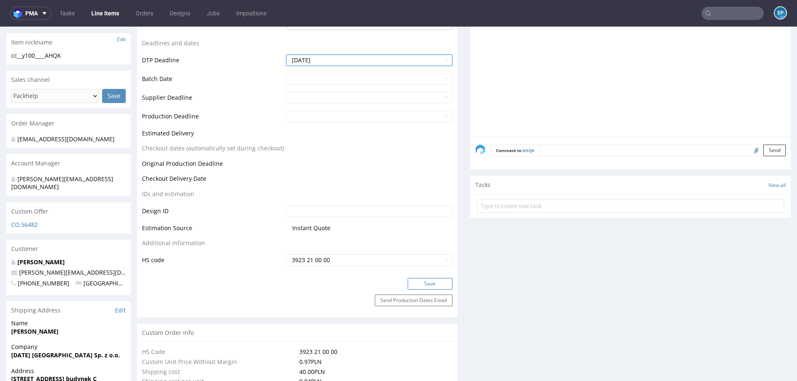
click at [412, 279] on button "Save" at bounding box center [430, 284] width 45 height 12
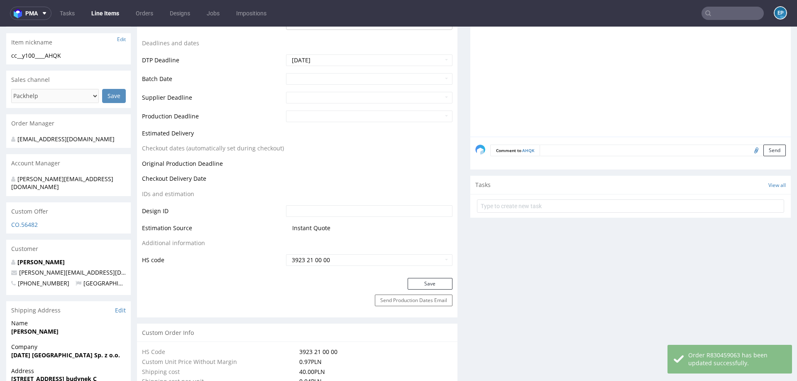
scroll to position [345, 0]
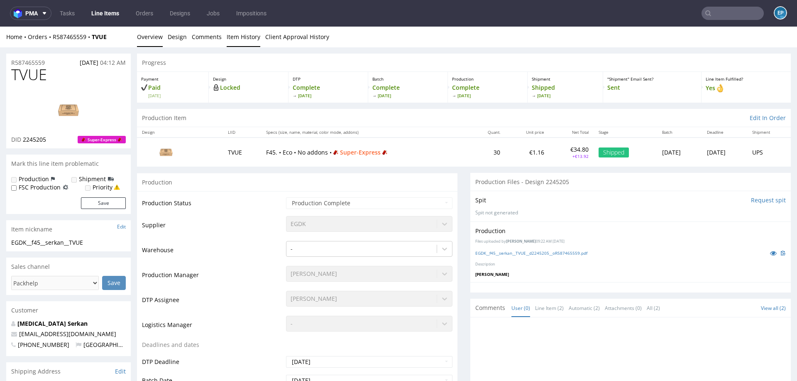
click at [229, 38] on link "Item History" at bounding box center [244, 37] width 34 height 20
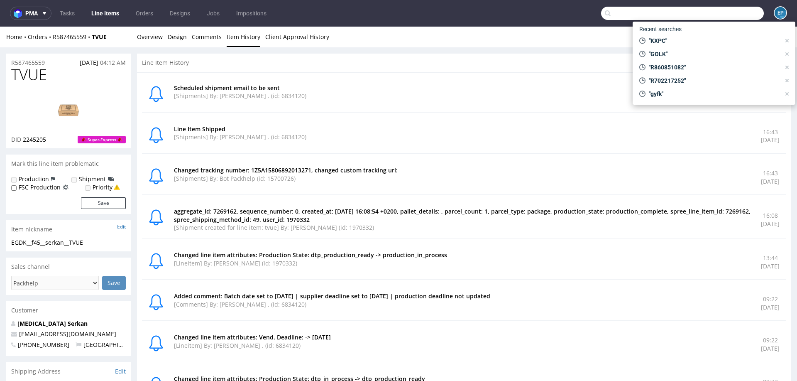
click at [715, 13] on input "text" at bounding box center [682, 13] width 163 height 13
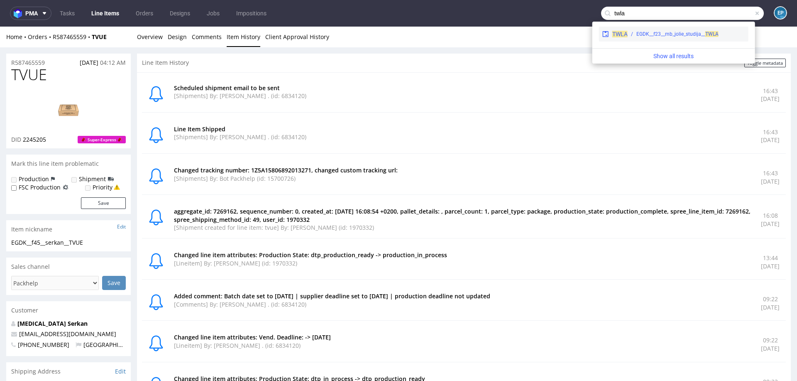
type input "twla"
click at [661, 37] on div "EGDK__f23__mb_jolie_studija__ TWLA" at bounding box center [678, 33] width 82 height 7
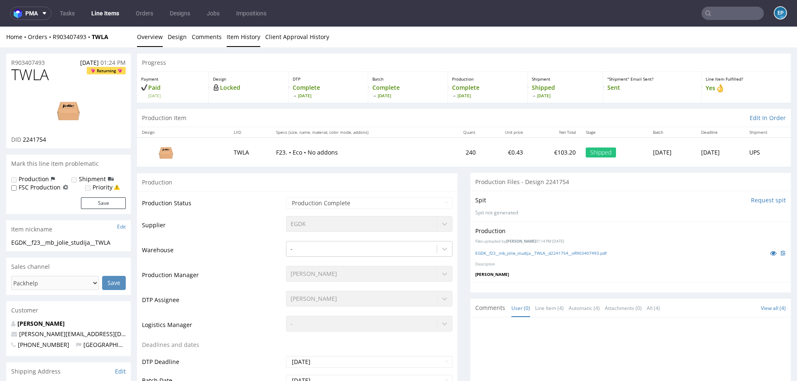
click at [240, 43] on link "Item History" at bounding box center [244, 37] width 34 height 20
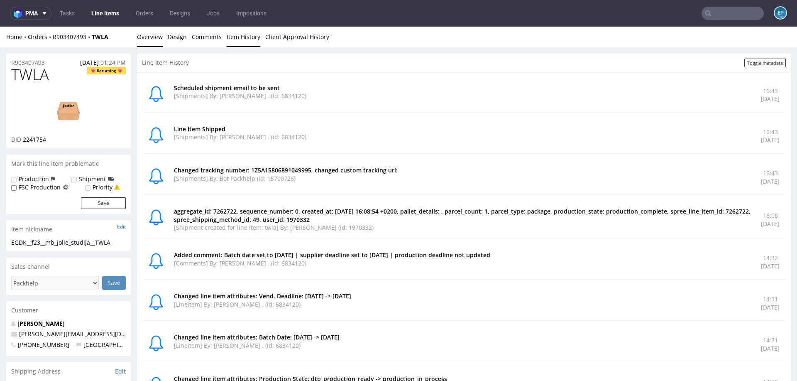
click at [147, 39] on link "Overview" at bounding box center [150, 37] width 26 height 20
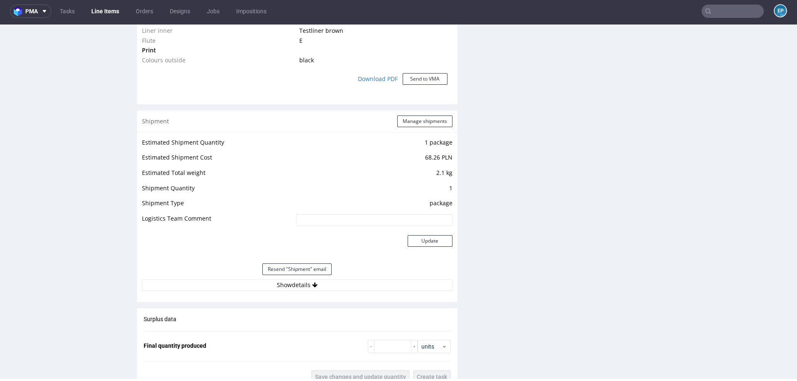
scroll to position [918, 0]
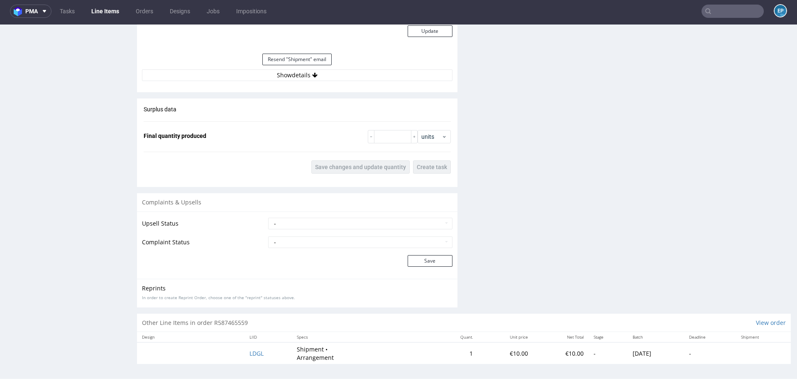
click at [363, 81] on div "Estimated Shipment Quantity 1 package Estimated Shipment Cost 68.26 PLN Estimat…" at bounding box center [297, 4] width 321 height 164
click at [348, 240] on select "- Complaint Received Complaint Rejected Complaint Accepted (DTP Issue) - Reprin…" at bounding box center [360, 242] width 184 height 12
select select "accepted_shipping_issue_reprint"
click at [410, 266] on div "Upsell Status - Pending Upsell Upsell Accepted Upsell Refused Complaint Status …" at bounding box center [297, 244] width 321 height 67
click at [412, 260] on button "Save" at bounding box center [430, 261] width 45 height 12
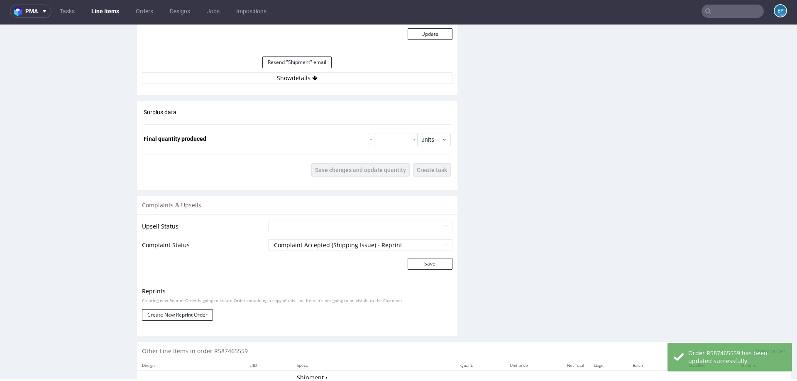
scroll to position [946, 0]
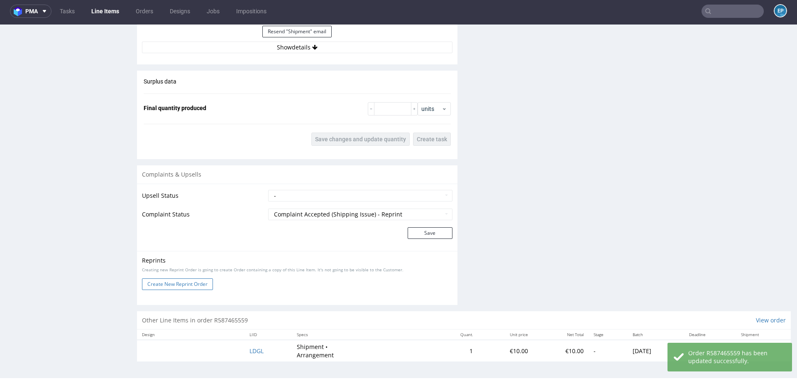
click at [190, 278] on button "Create New Reprint Order" at bounding box center [177, 284] width 71 height 12
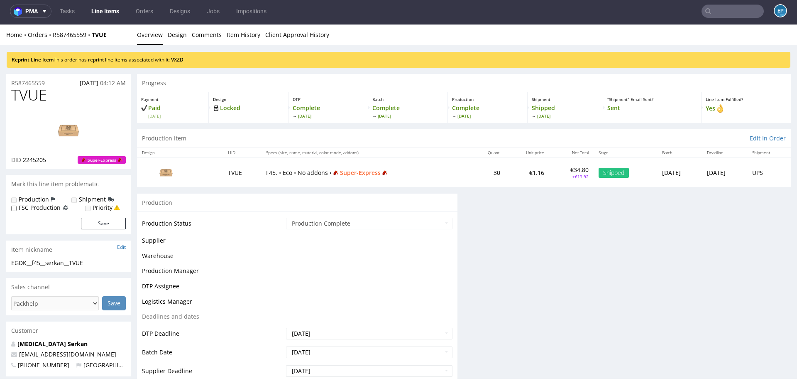
scroll to position [0, 0]
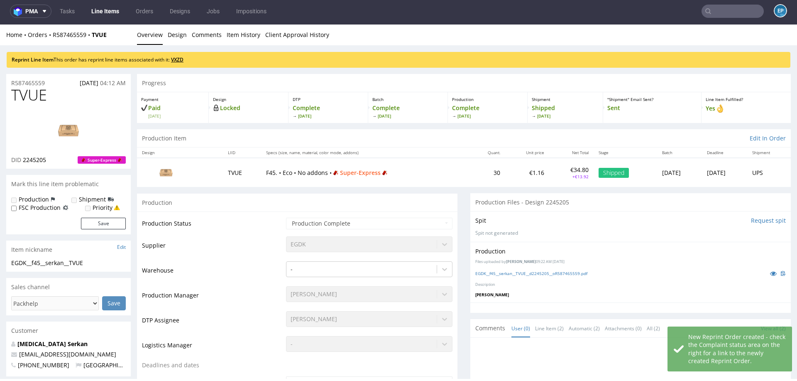
click at [181, 60] on link "VXZD" at bounding box center [177, 59] width 12 height 7
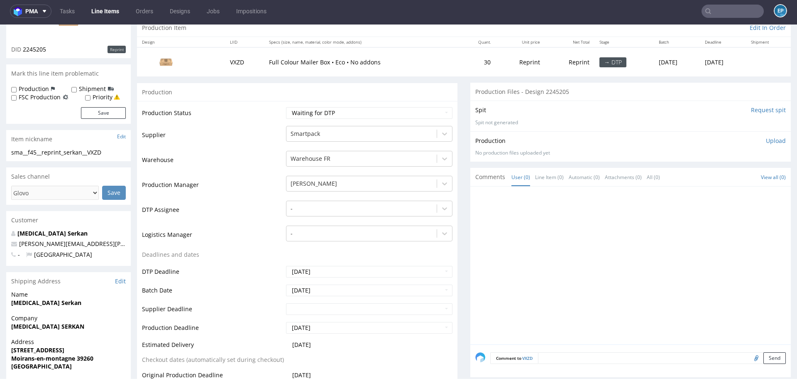
scroll to position [284, 0]
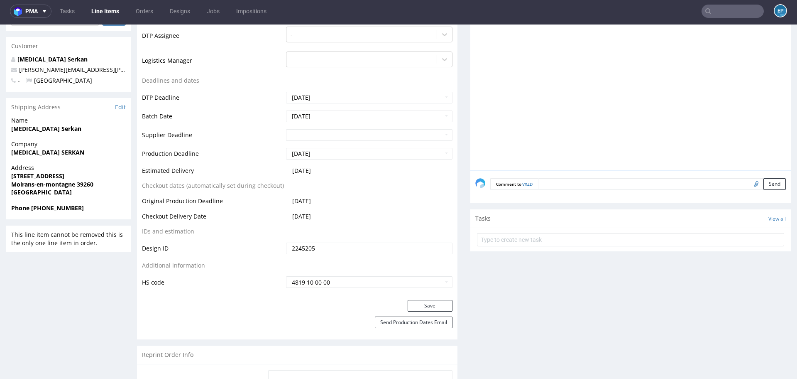
click at [560, 180] on textarea at bounding box center [662, 184] width 248 height 12
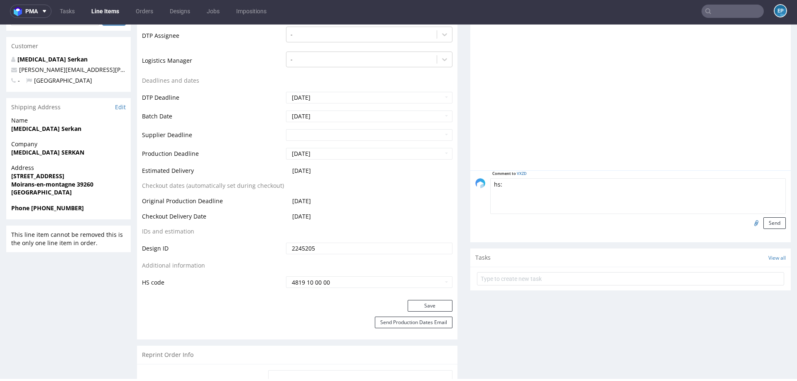
paste textarea "https://app-eu1.hubspot.com/contacts/25600958/record/0-5/204116394200"
type textarea "hs: https://app-eu1.hubspot.com/contacts/25600958/record/0-5/204116394200"
click at [766, 223] on button "Send" at bounding box center [775, 223] width 22 height 12
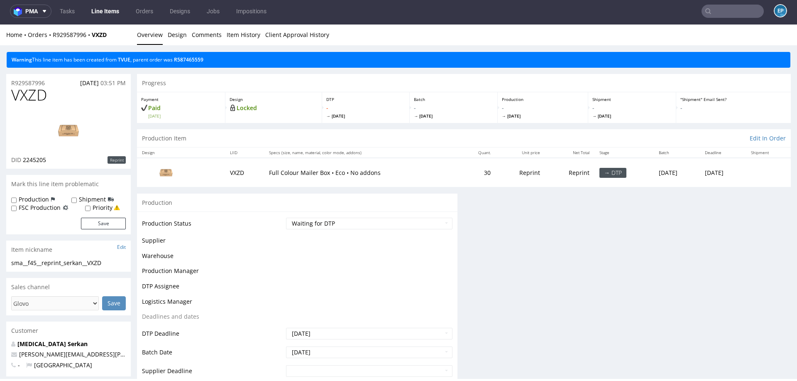
scroll to position [0, 0]
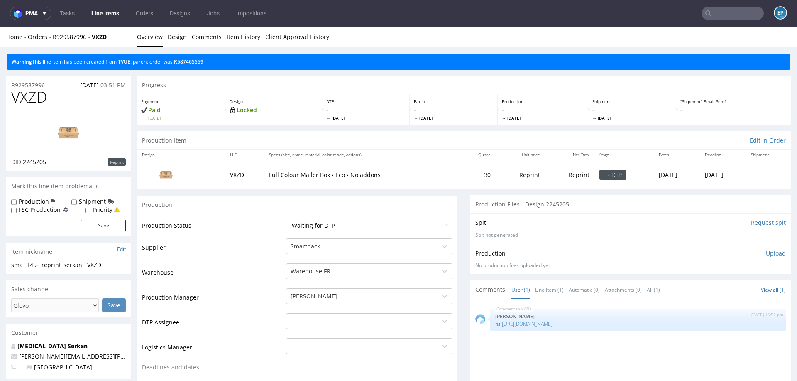
click at [40, 203] on label "Production" at bounding box center [34, 201] width 30 height 8
click at [17, 203] on input "Production" at bounding box center [13, 202] width 5 height 7
checkbox input "true"
click at [81, 204] on label "Shipment" at bounding box center [92, 201] width 27 height 8
click at [77, 204] on input "Shipment" at bounding box center [73, 202] width 5 height 7
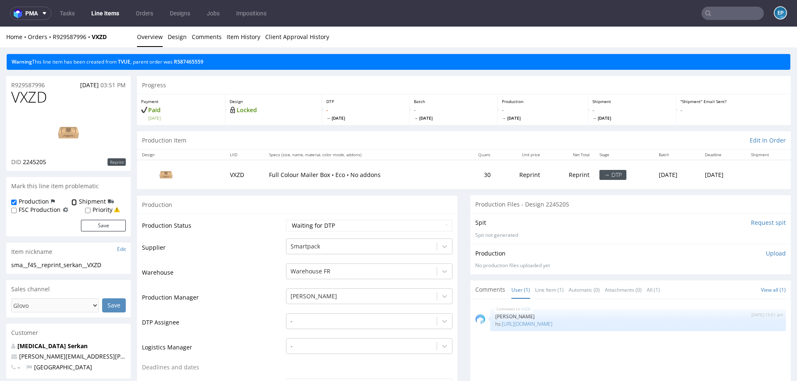
checkbox input "true"
click at [107, 221] on button "Save" at bounding box center [103, 226] width 45 height 12
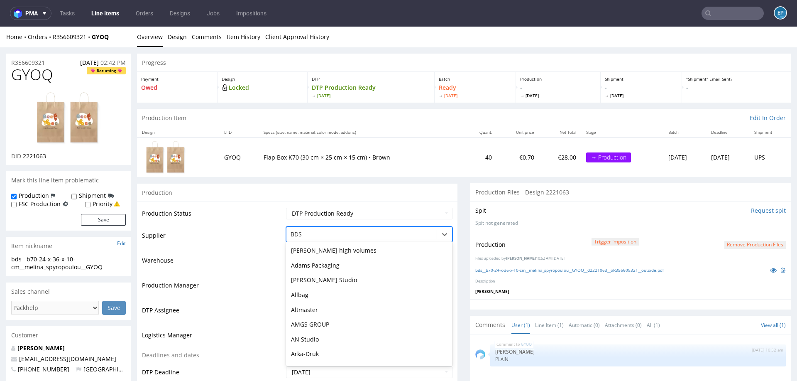
click at [311, 234] on div at bounding box center [362, 234] width 142 height 10
type input "par"
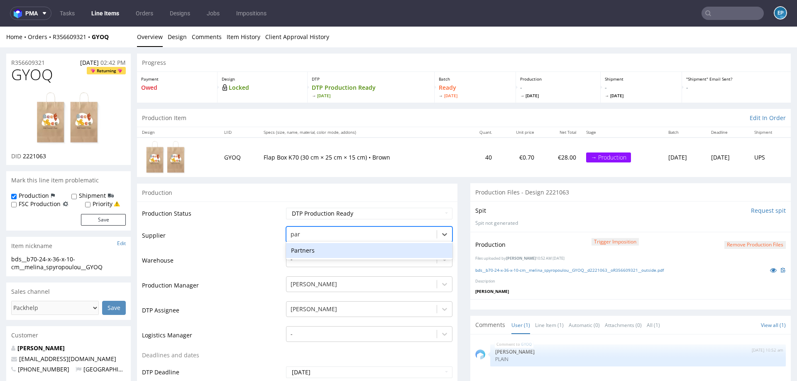
scroll to position [0, 0]
click at [323, 246] on div "Partners" at bounding box center [369, 250] width 167 height 15
click at [322, 278] on div "[PERSON_NAME]" at bounding box center [369, 282] width 167 height 12
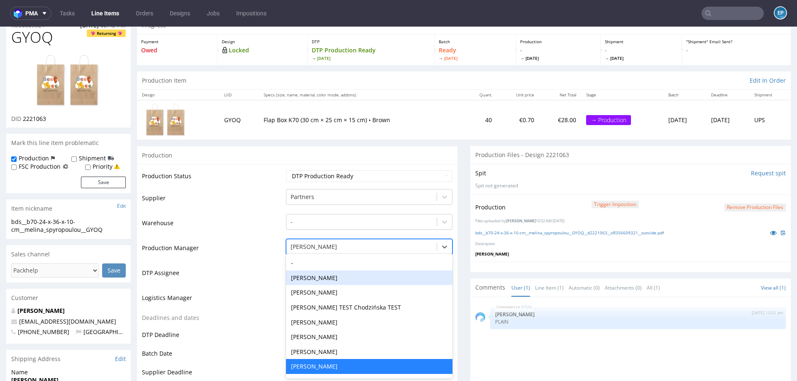
scroll to position [0, 0]
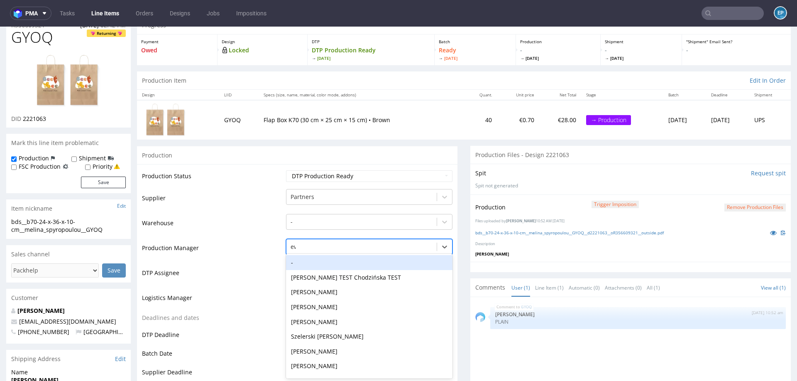
type input "ewa"
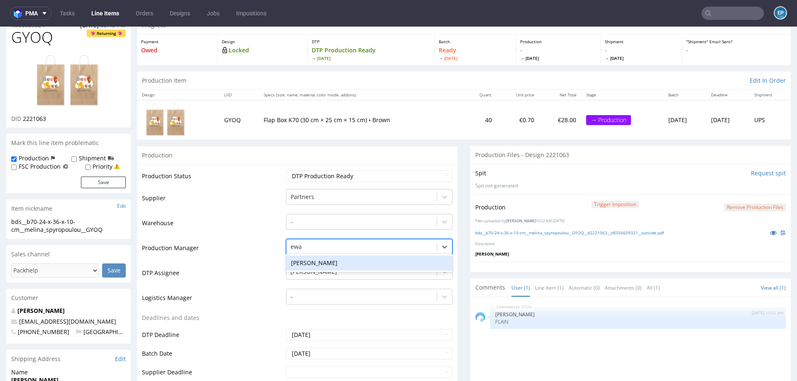
click at [307, 261] on div "[PERSON_NAME]" at bounding box center [369, 262] width 167 height 15
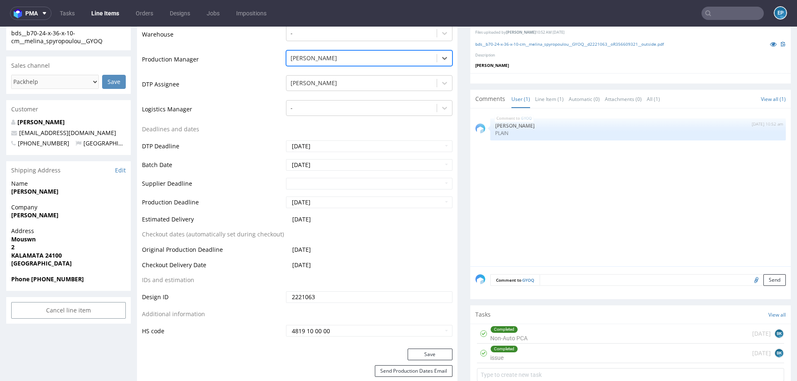
scroll to position [273, 0]
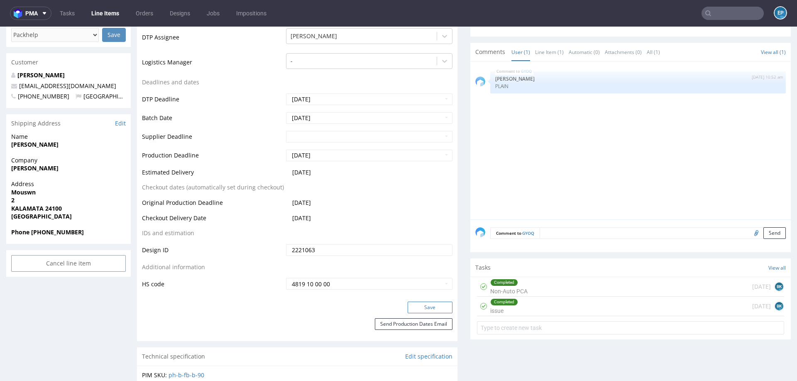
click at [414, 303] on button "Save" at bounding box center [430, 308] width 45 height 12
